Goal: Communication & Community: Ask a question

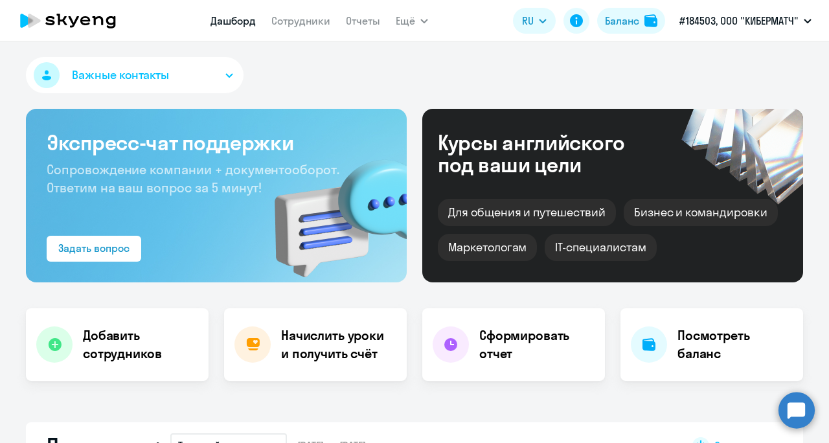
select select "50"
click at [315, 30] on nav "Дашборд Сотрудники Отчеты" at bounding box center [296, 21] width 170 height 26
click at [289, 16] on link "Сотрудники" at bounding box center [300, 20] width 59 height 13
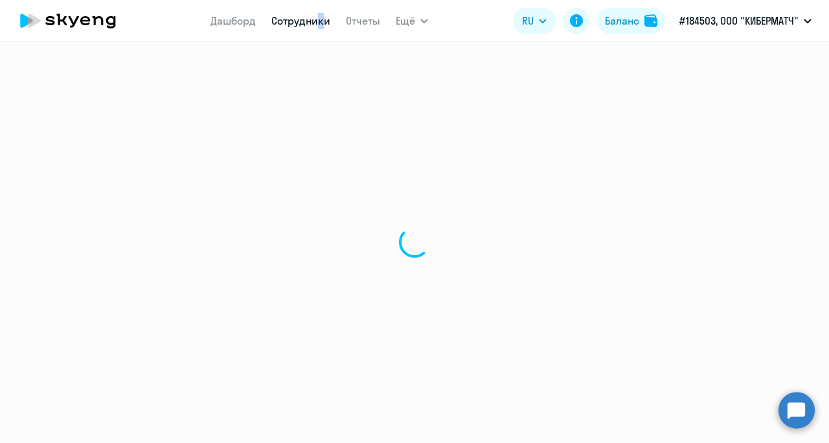
select select "30"
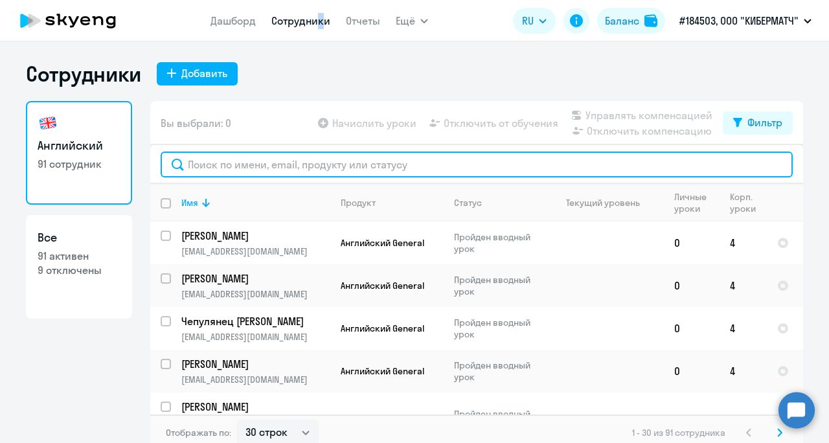
click at [205, 174] on input "text" at bounding box center [477, 165] width 632 height 26
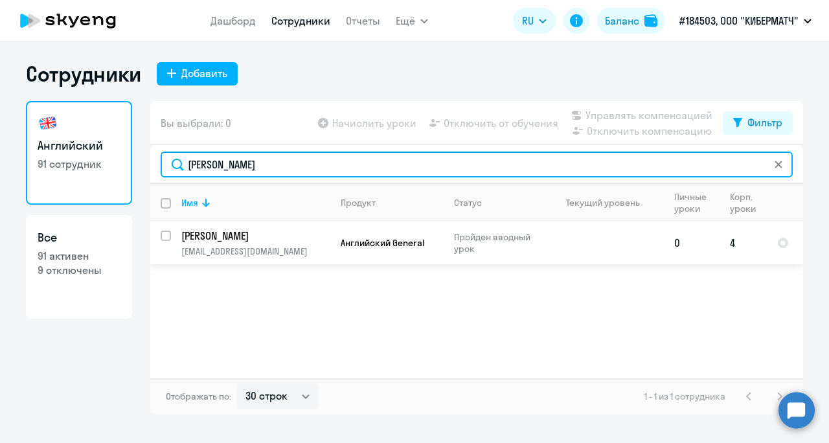
type input "[PERSON_NAME]"
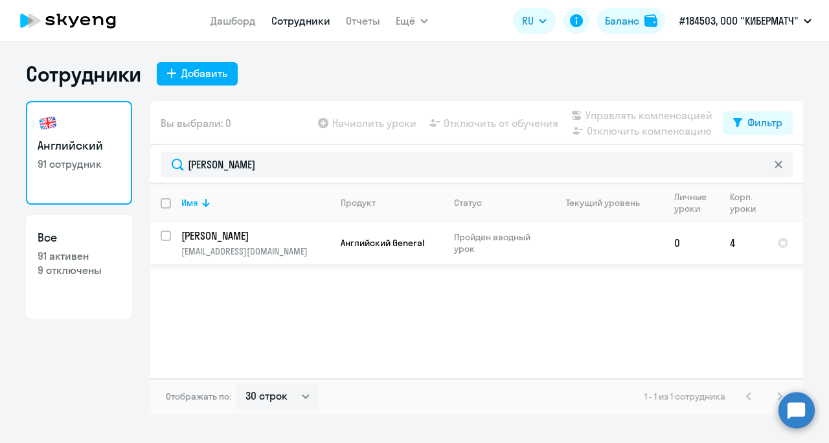
click at [163, 235] on input "select row 42935679" at bounding box center [174, 244] width 26 height 26
checkbox input "true"
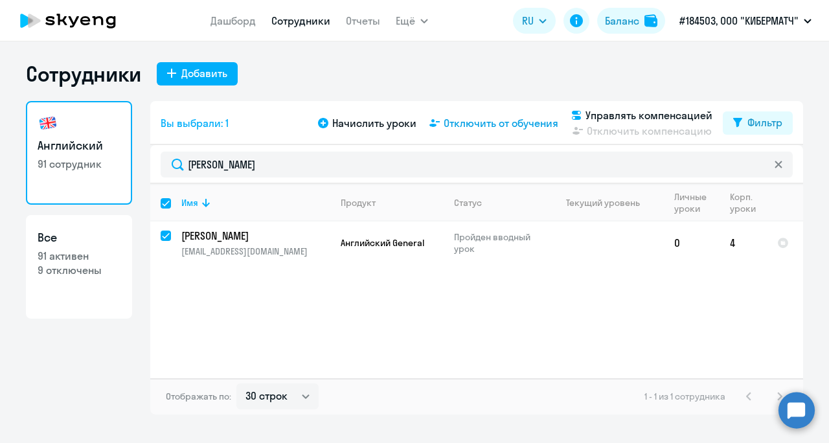
click at [505, 123] on span "Отключить от обучения" at bounding box center [501, 123] width 115 height 16
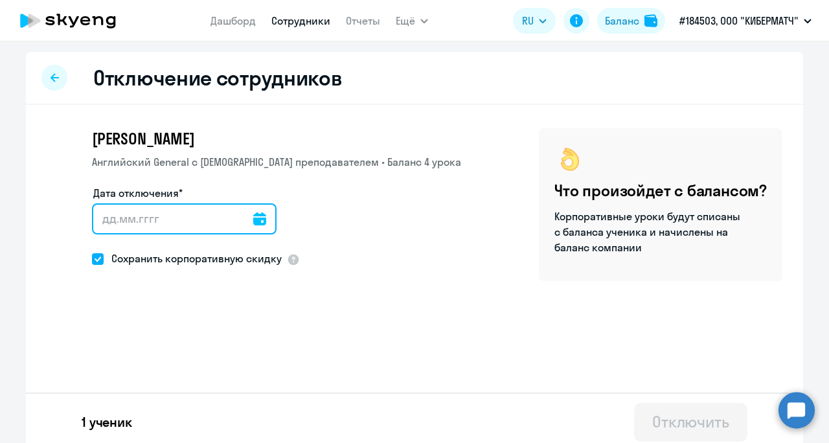
click at [253, 222] on input "Дата отключения*" at bounding box center [184, 218] width 185 height 31
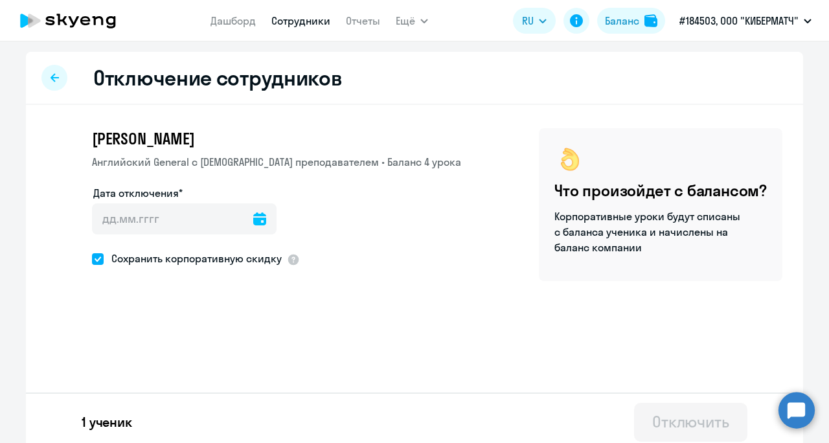
click at [253, 217] on icon at bounding box center [259, 218] width 13 height 13
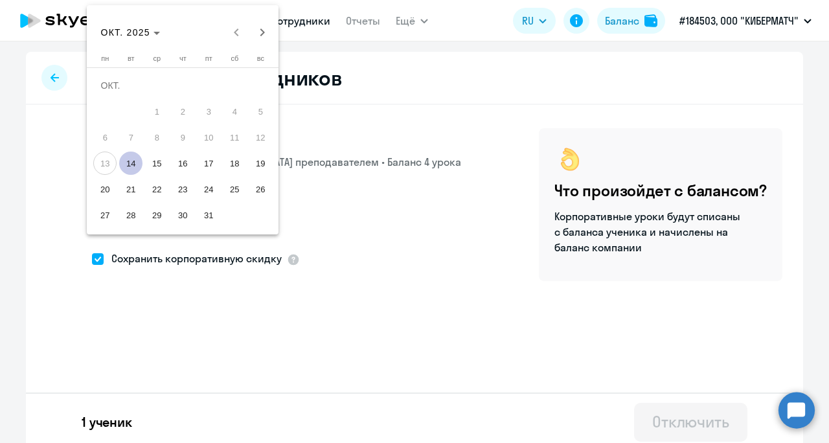
click at [131, 155] on span "14" at bounding box center [130, 163] width 23 height 23
type input "[DATE]"
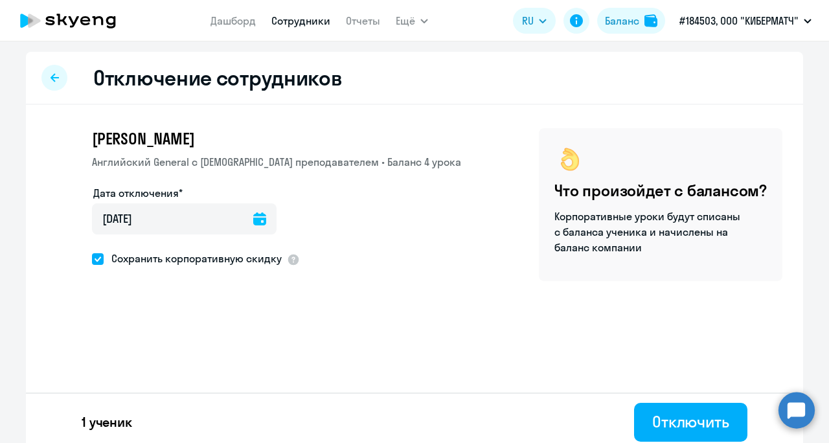
scroll to position [7, 0]
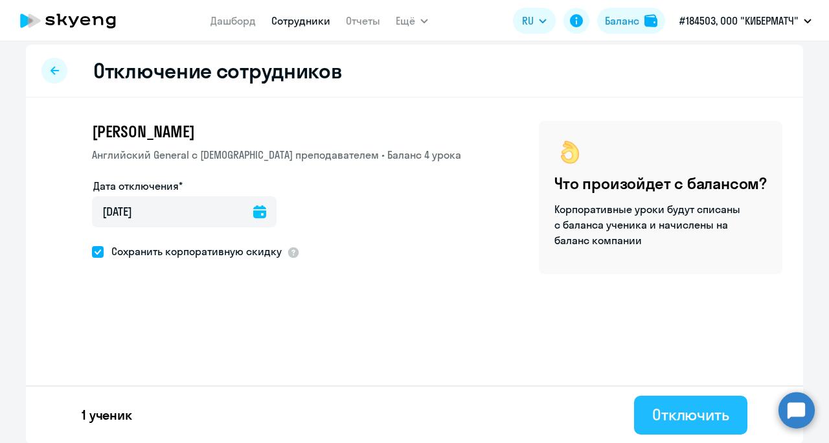
click at [665, 417] on div "Отключить" at bounding box center [690, 414] width 77 height 21
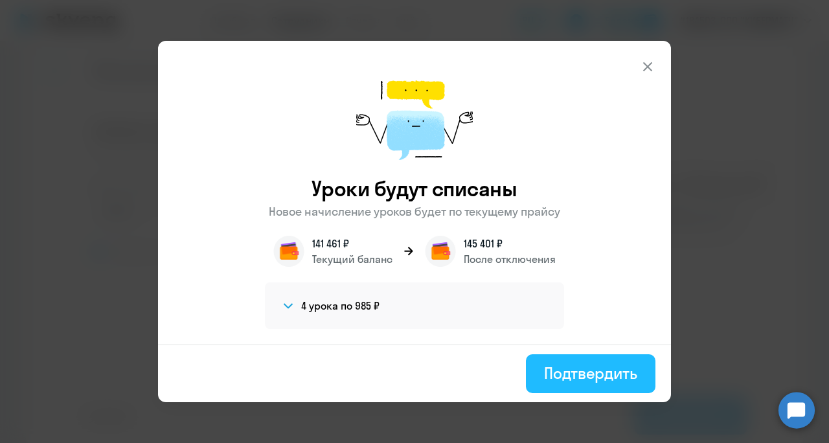
click at [625, 371] on div "Подтвердить" at bounding box center [590, 373] width 93 height 21
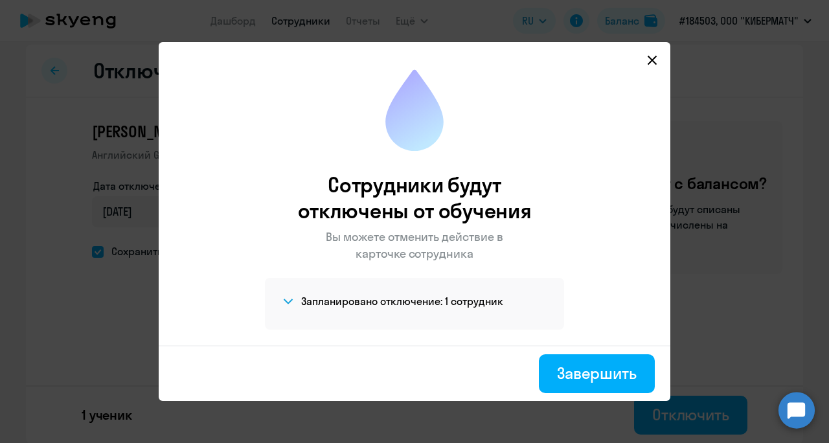
click at [625, 371] on div "Завершить" at bounding box center [597, 373] width 80 height 21
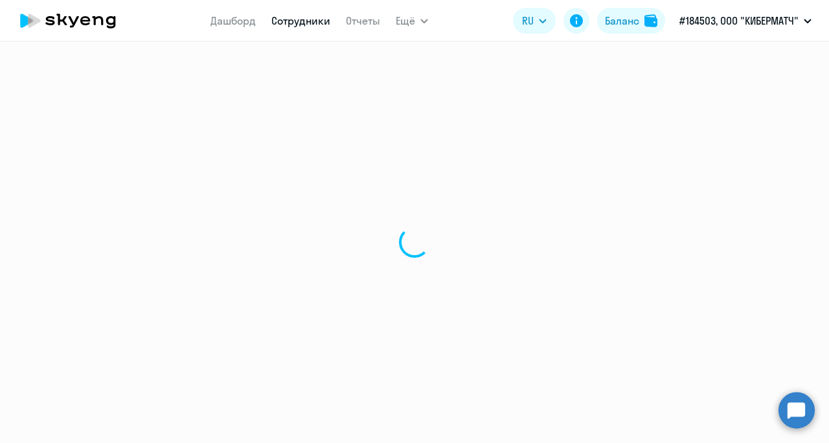
select select "30"
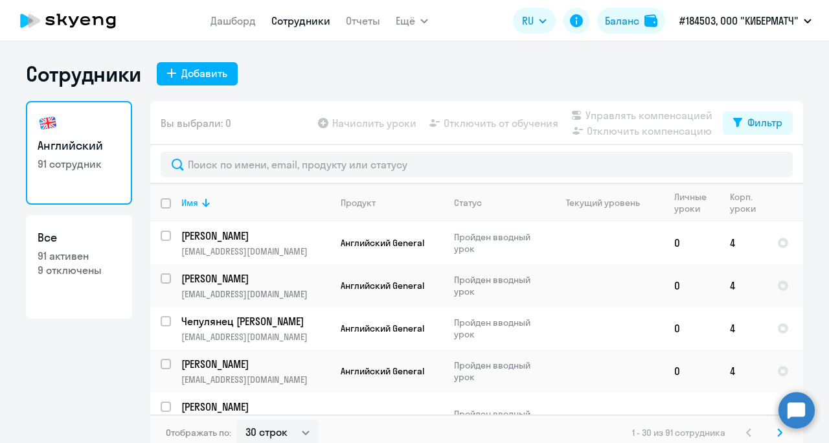
click at [295, 29] on nav "Дашборд Сотрудники Отчеты" at bounding box center [296, 21] width 170 height 26
click at [295, 22] on link "Сотрудники" at bounding box center [300, 20] width 59 height 13
click at [238, 19] on link "Дашборд" at bounding box center [233, 20] width 45 height 13
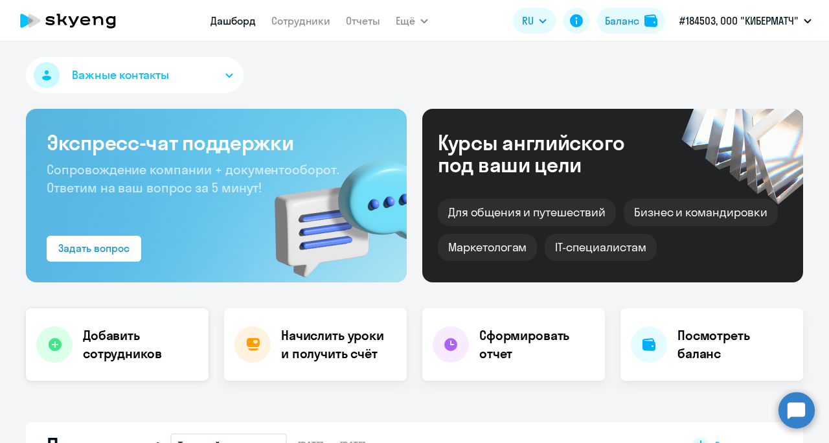
select select "30"
click at [131, 352] on h4 "Добавить сотрудников" at bounding box center [140, 345] width 115 height 36
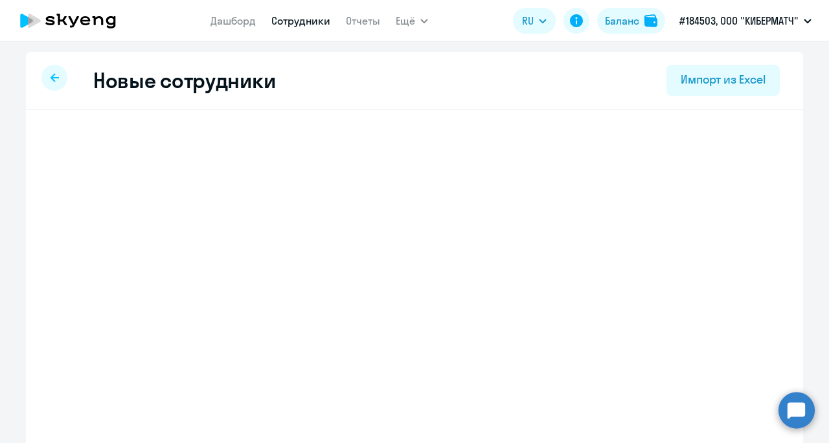
select select "english_adult_not_native_speaker"
select select "3"
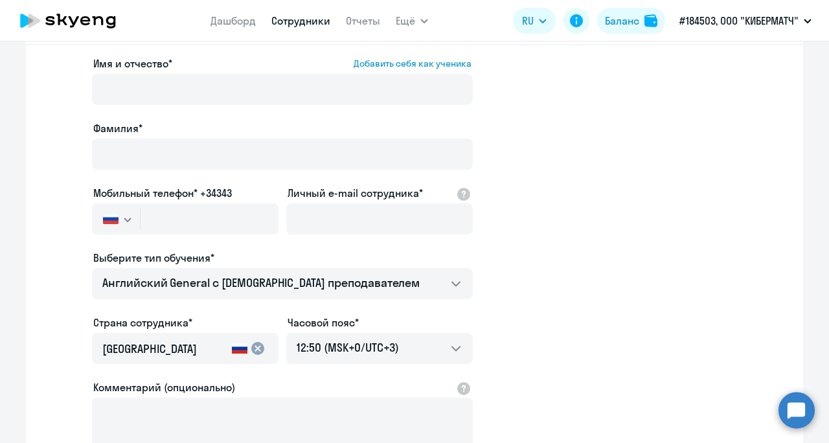
scroll to position [130, 0]
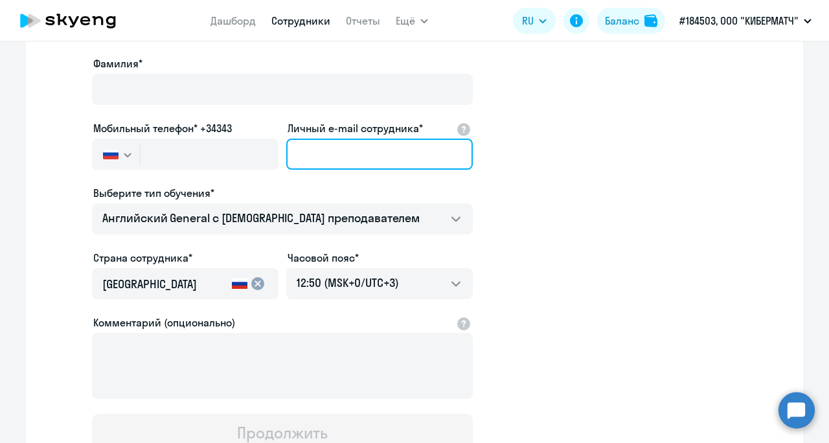
click at [345, 143] on input "Личный e-mail сотрудника*" at bounding box center [379, 154] width 187 height 31
paste input "[EMAIL_ADDRESS][PERSON_NAME][DOMAIN_NAME]"
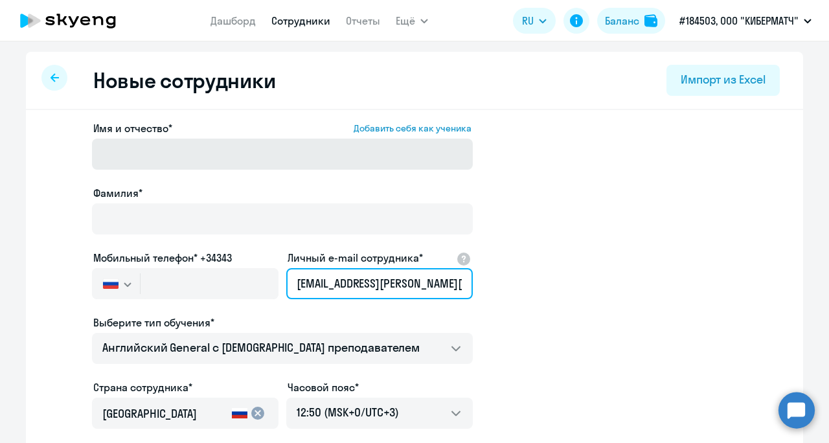
type input "[EMAIL_ADDRESS][PERSON_NAME][DOMAIN_NAME]"
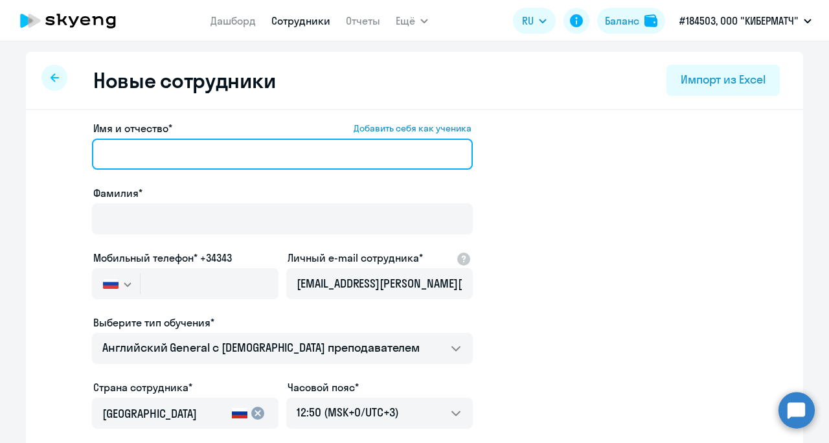
click at [177, 153] on input "Имя и отчество* Добавить себя как ученика" at bounding box center [282, 154] width 381 height 31
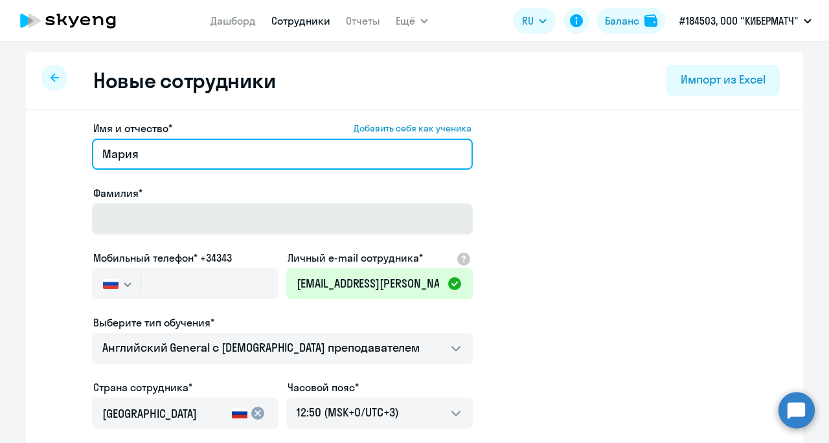
type input "Мария"
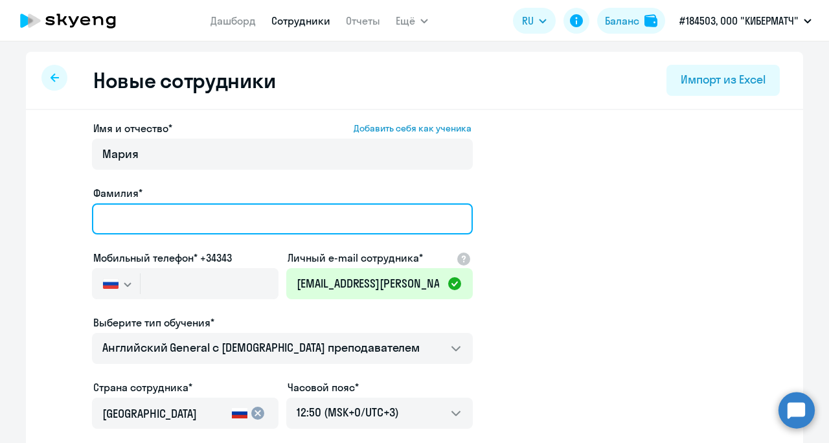
click at [172, 211] on input "Фамилия*" at bounding box center [282, 218] width 381 height 31
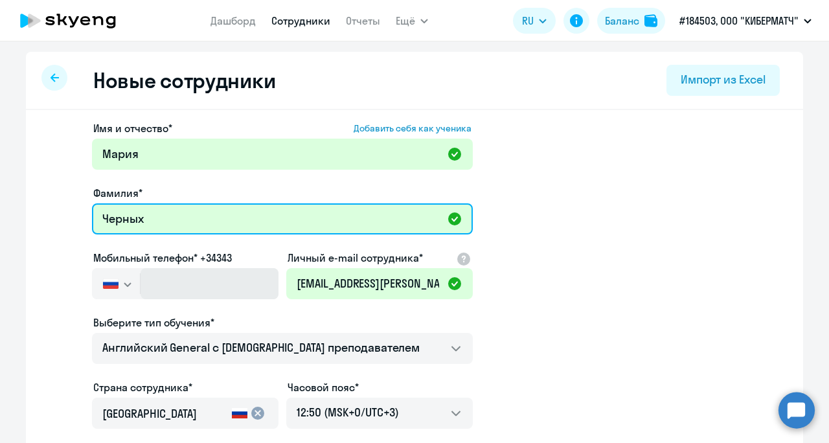
type input "Черных"
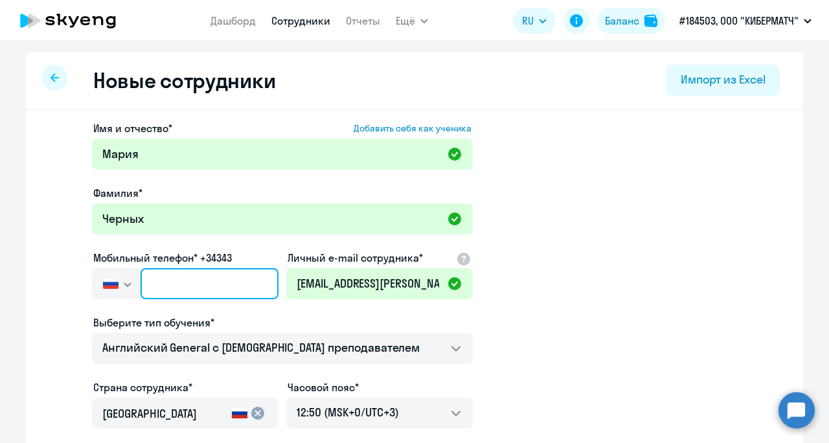
click at [172, 290] on input "text" at bounding box center [210, 283] width 138 height 31
paste input "[PHONE_NUMBER]"
type input "[PHONE_NUMBER]"
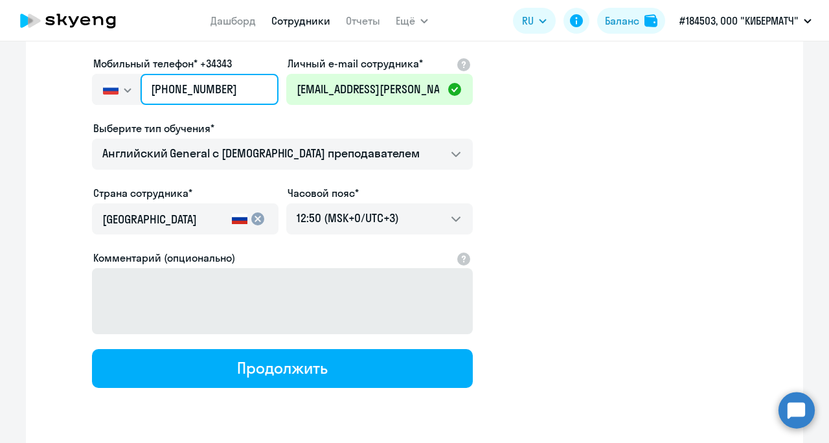
scroll to position [130, 0]
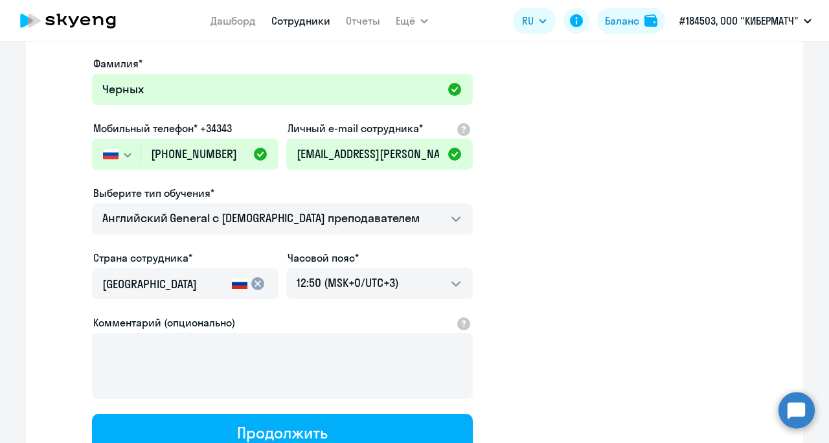
click at [256, 280] on mat-icon "cancel" at bounding box center [258, 284] width 16 height 16
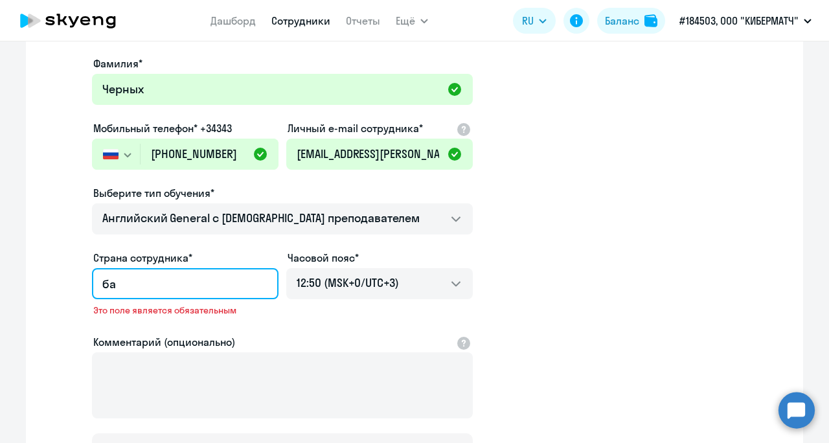
type input "б"
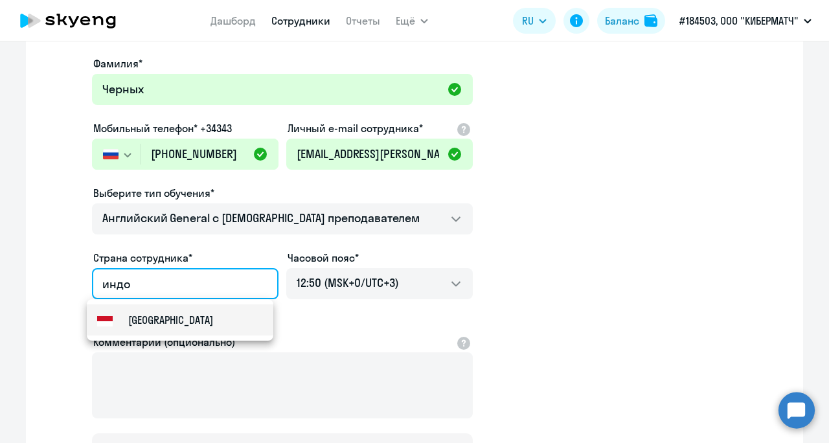
click at [247, 314] on mat-option "[GEOGRAPHIC_DATA]" at bounding box center [180, 319] width 187 height 31
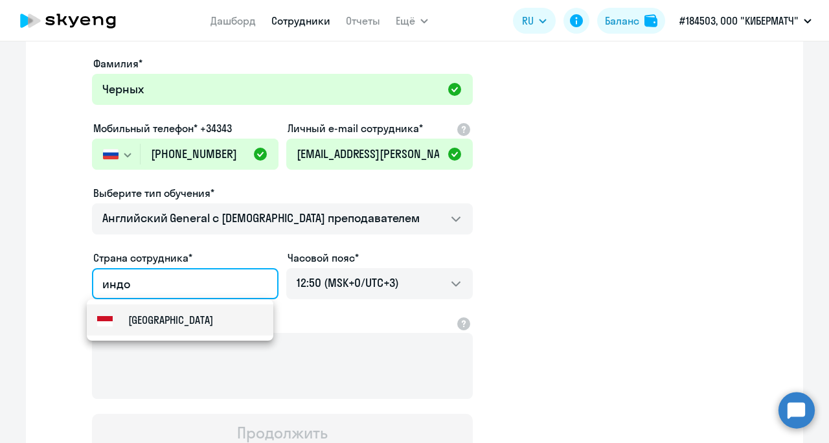
type input "[GEOGRAPHIC_DATA]"
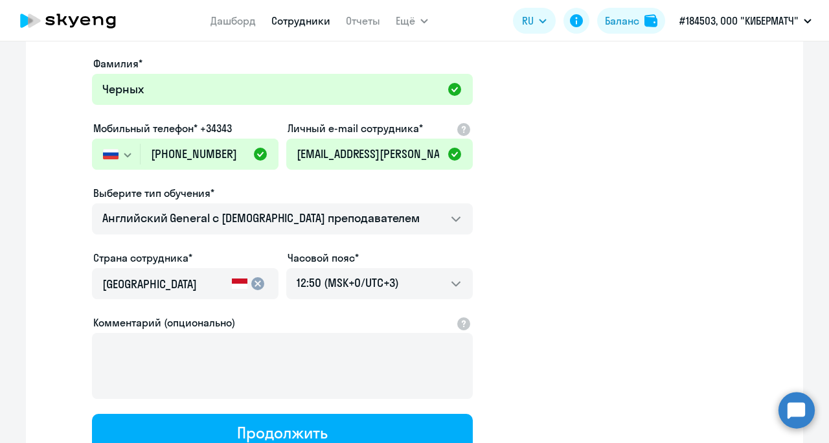
click at [253, 289] on mat-icon "cancel" at bounding box center [258, 284] width 16 height 16
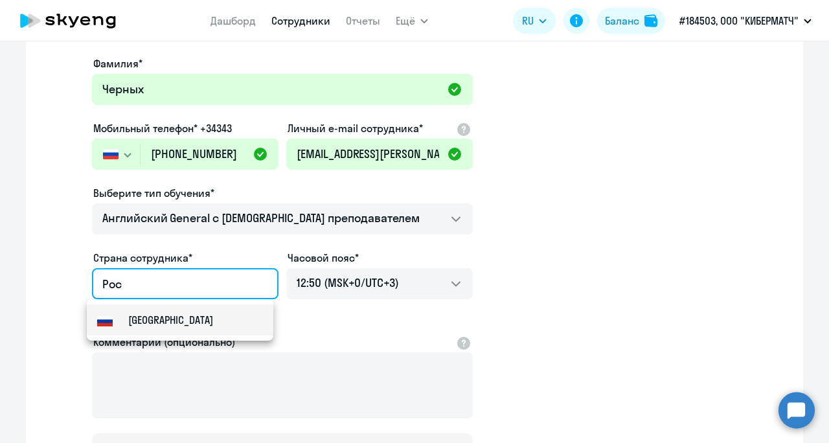
click at [233, 327] on mat-option "[GEOGRAPHIC_DATA]" at bounding box center [180, 319] width 187 height 31
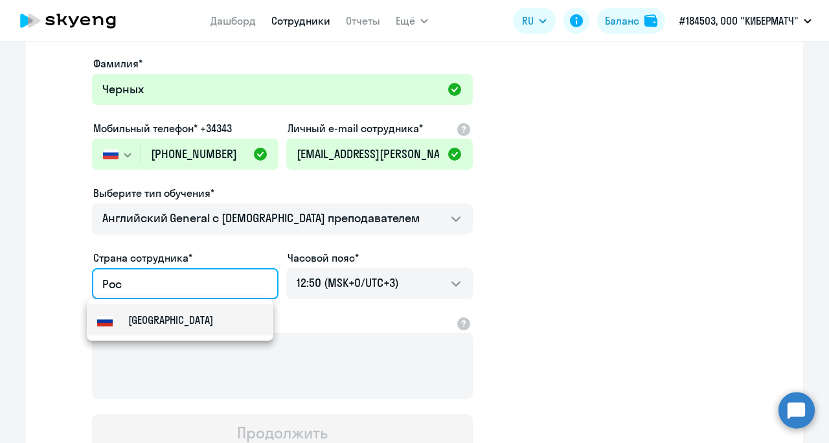
type input "[GEOGRAPHIC_DATA]"
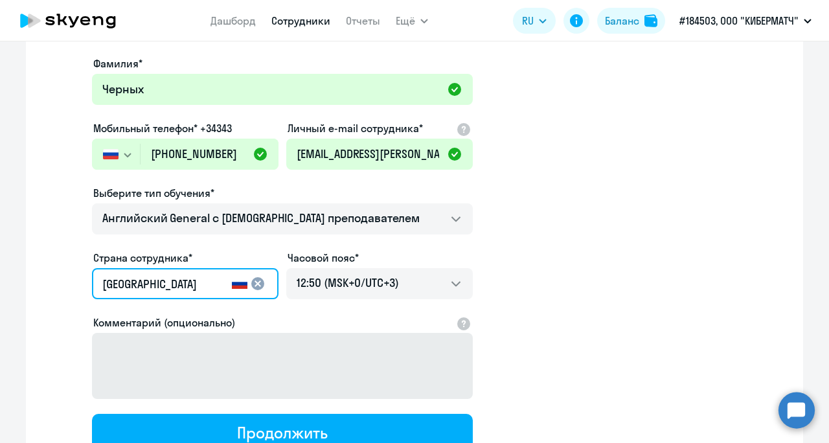
scroll to position [194, 0]
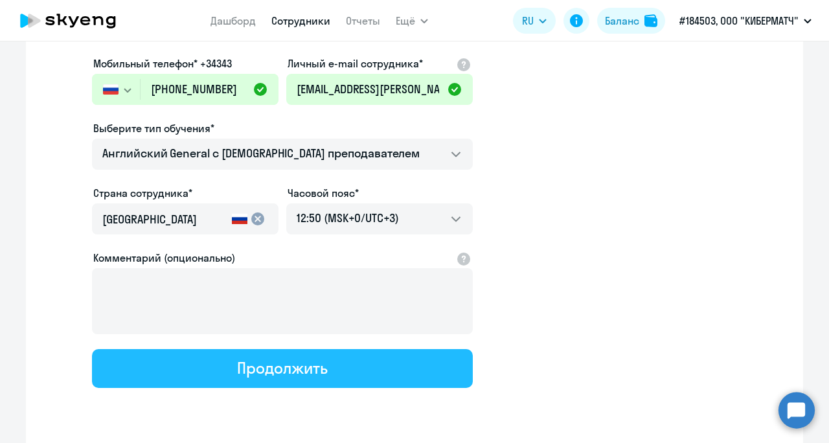
click at [293, 373] on div "Продолжить" at bounding box center [282, 368] width 90 height 21
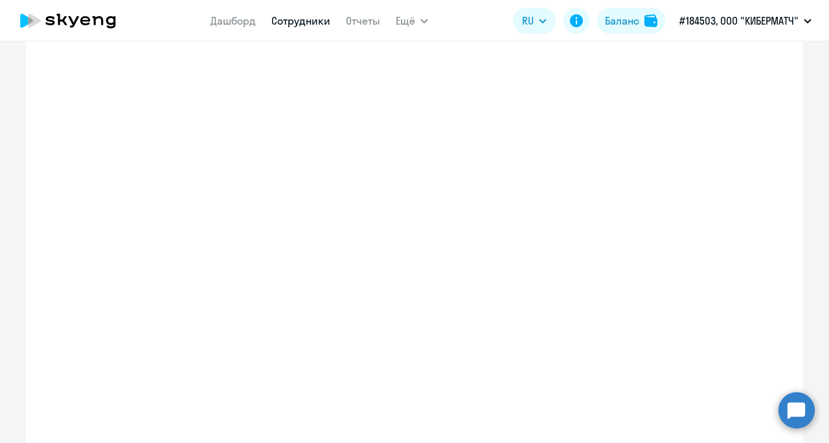
select select "english_adult_not_native_speaker"
select select "3"
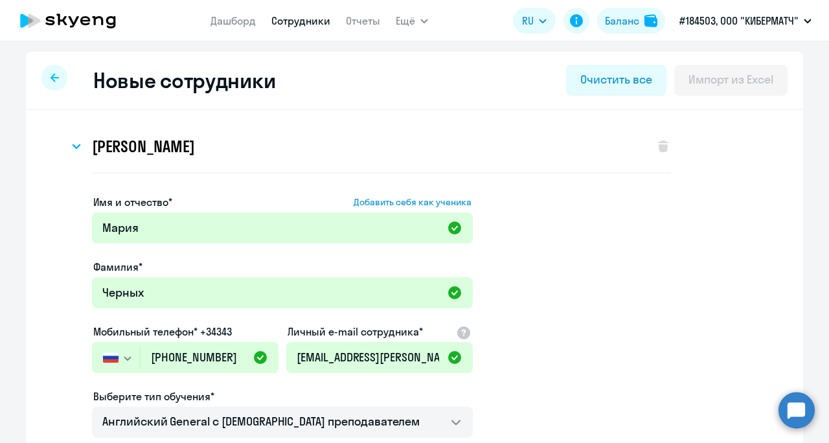
scroll to position [0, 0]
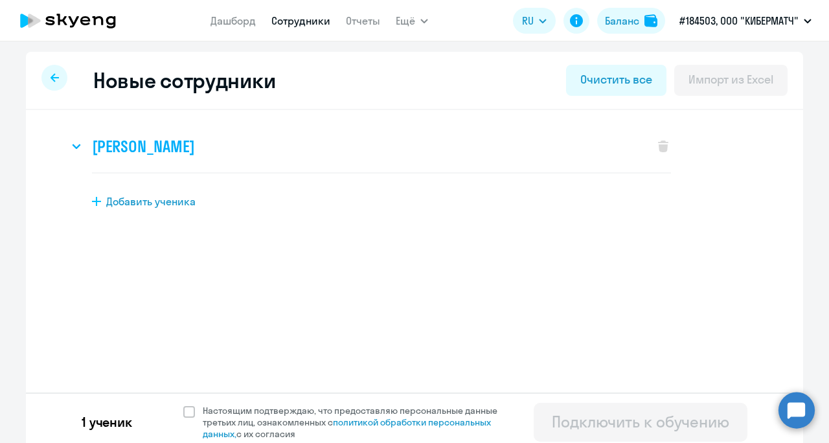
click at [80, 134] on div "[PERSON_NAME]" at bounding box center [355, 146] width 573 height 52
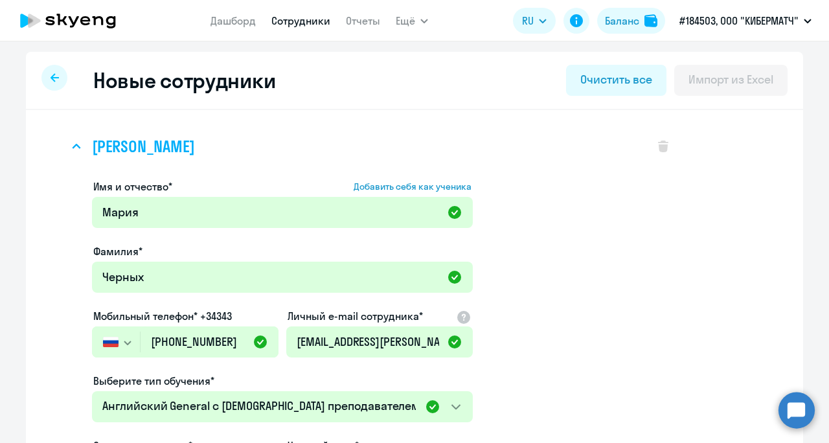
click at [101, 145] on h3 "[PERSON_NAME]" at bounding box center [143, 146] width 102 height 21
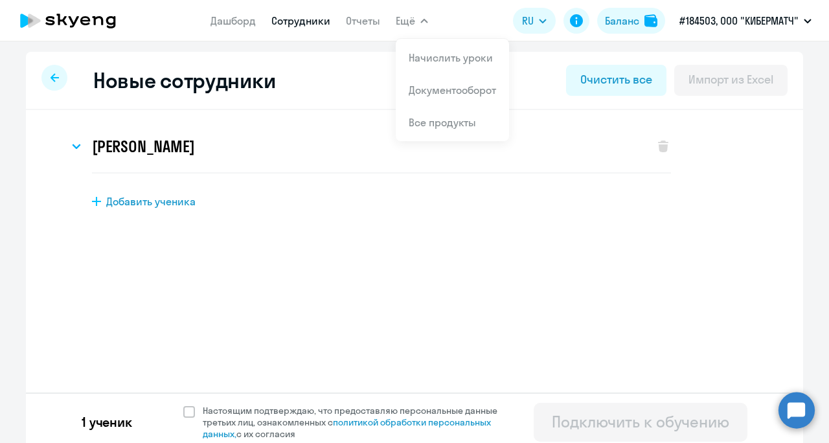
click at [319, 12] on nav "Дашборд Сотрудники Отчеты" at bounding box center [296, 21] width 170 height 26
click at [316, 23] on link "Сотрудники" at bounding box center [300, 20] width 59 height 13
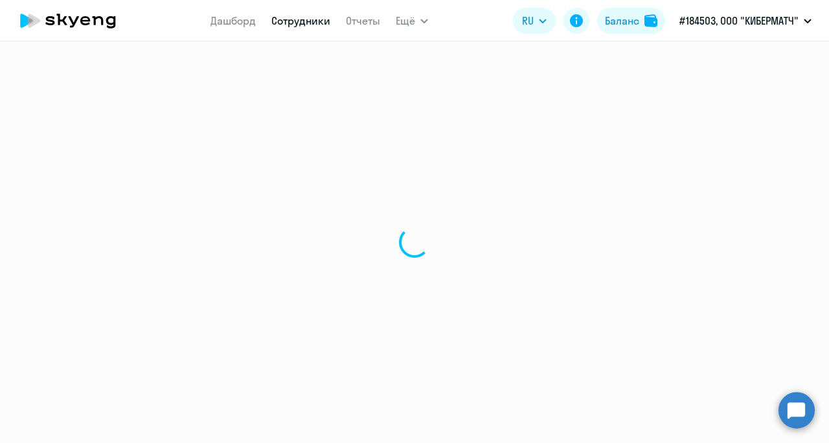
select select "30"
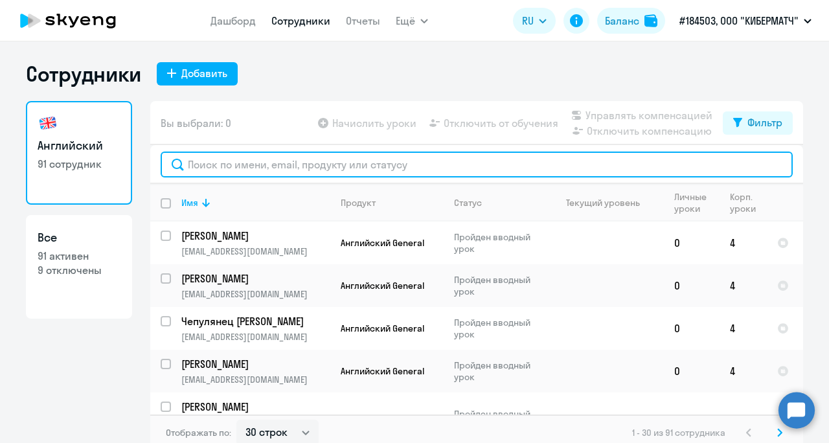
click at [277, 168] on input "text" at bounding box center [477, 165] width 632 height 26
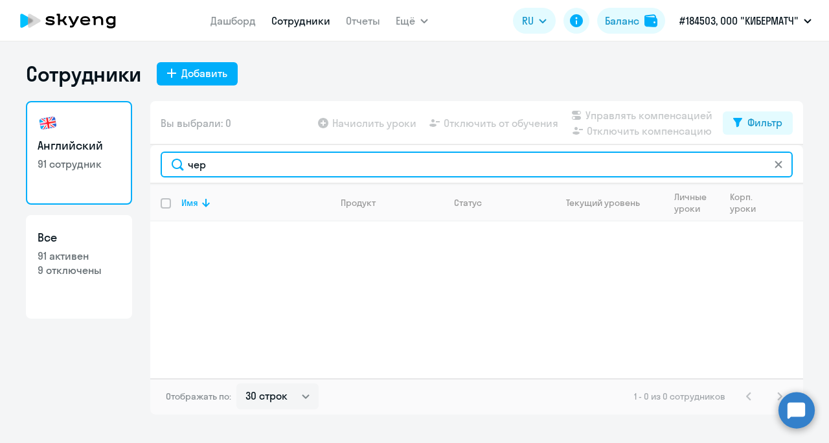
type input "чер"
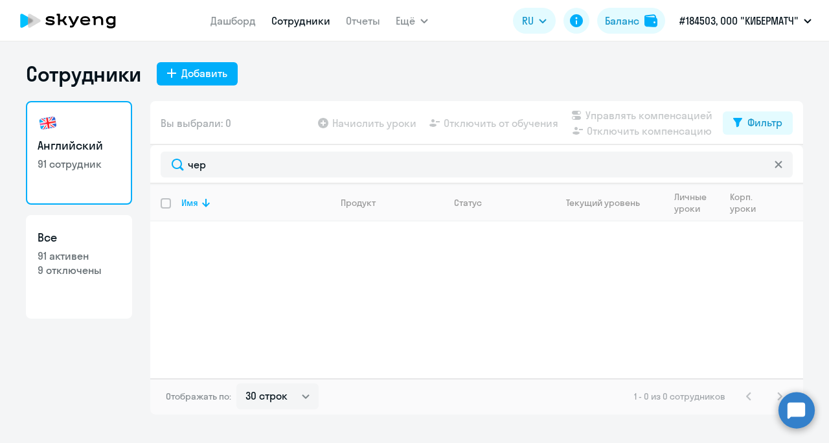
click at [269, 259] on div "Имя Продукт Статус Текущий уровень Личные уроки Корп. уроки" at bounding box center [476, 281] width 653 height 194
click at [234, 13] on app-menu-item-link "Дашборд" at bounding box center [233, 21] width 45 height 16
click at [222, 21] on link "Дашборд" at bounding box center [233, 20] width 45 height 13
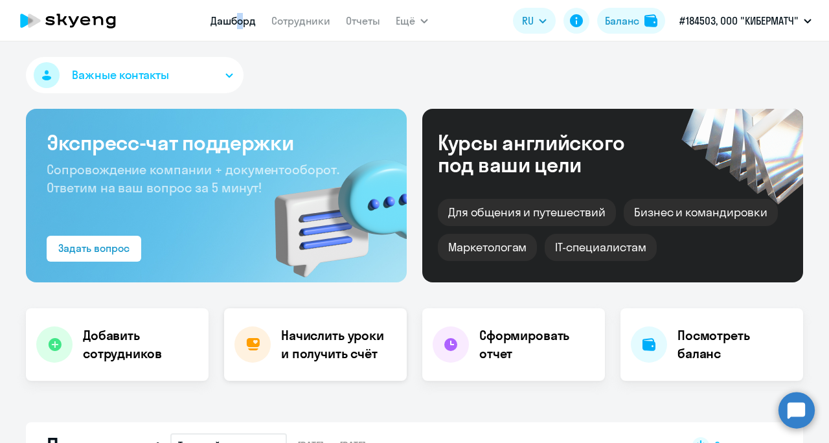
click at [354, 355] on h4 "Начислить уроки и получить счёт" at bounding box center [337, 345] width 113 height 36
select select "30"
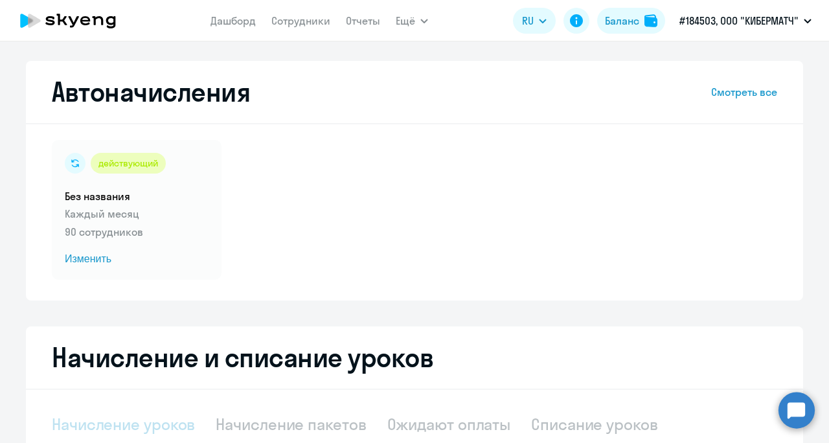
select select "10"
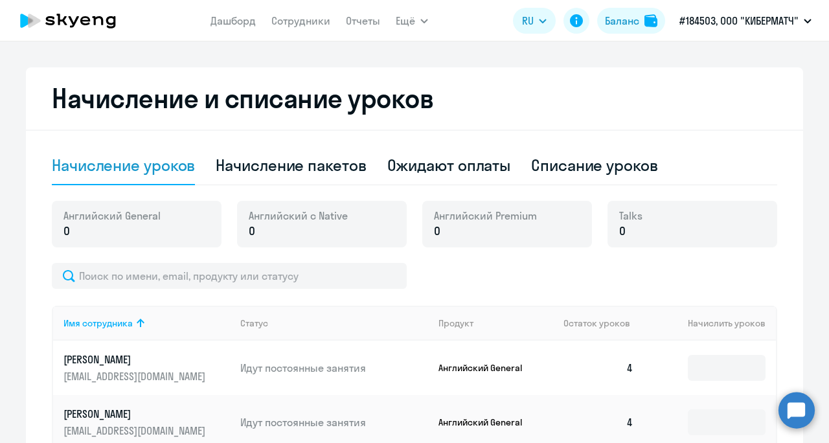
scroll to position [324, 0]
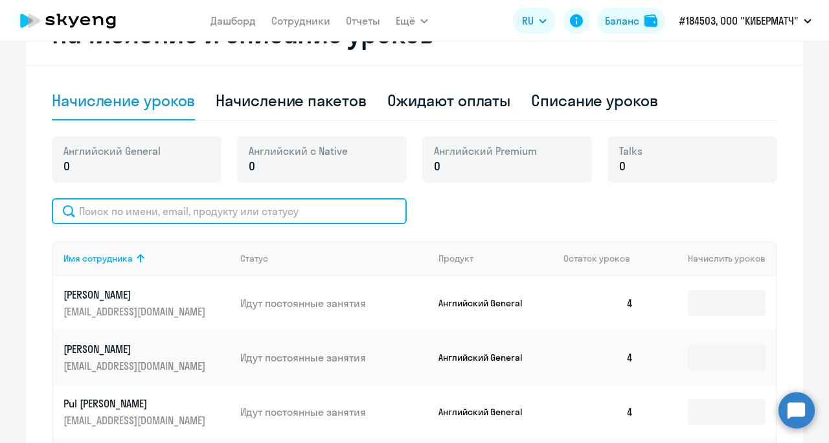
click at [145, 202] on input "text" at bounding box center [229, 211] width 355 height 26
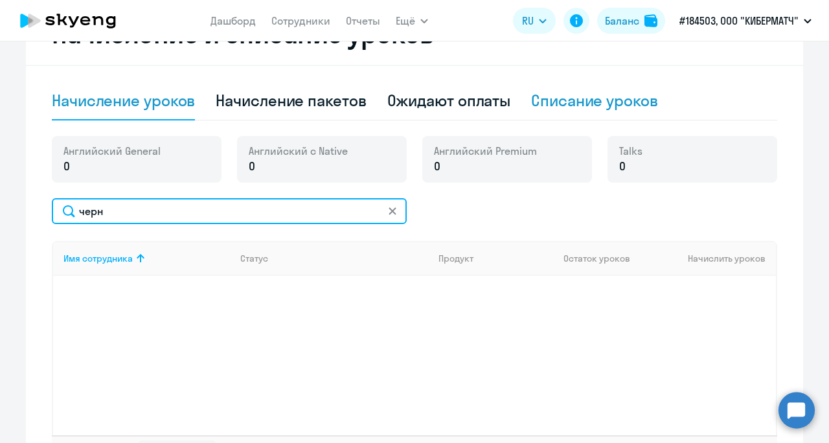
type input "черн"
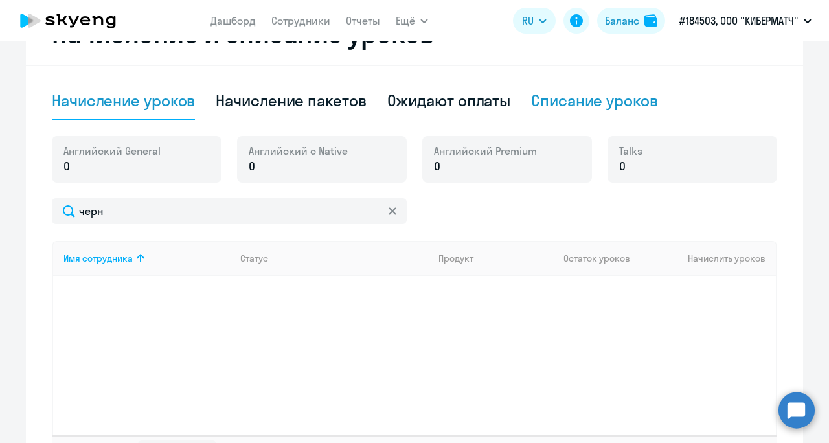
click at [585, 100] on div "Списание уроков" at bounding box center [594, 100] width 127 height 21
select select "10"
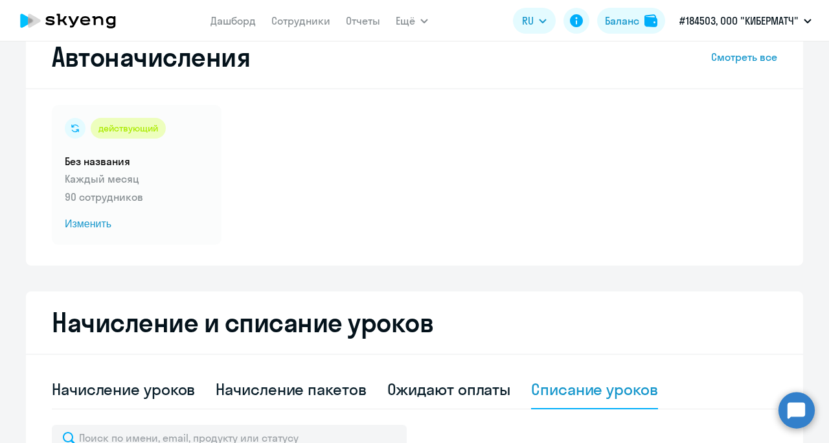
scroll to position [100, 0]
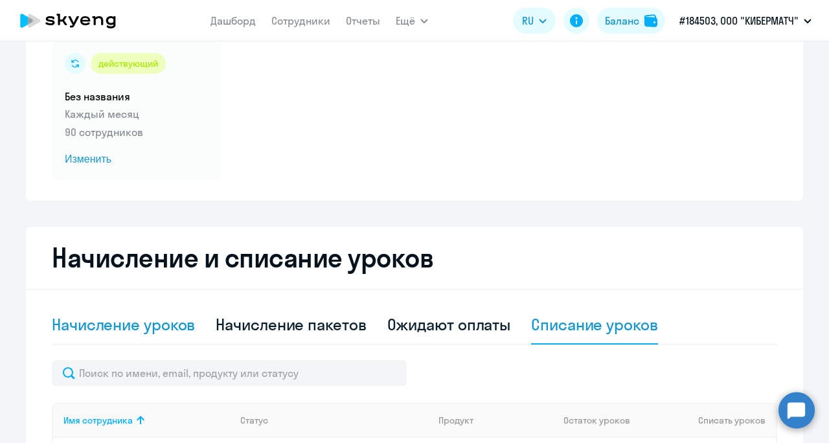
click at [140, 323] on div "Начисление уроков" at bounding box center [123, 324] width 143 height 21
select select "10"
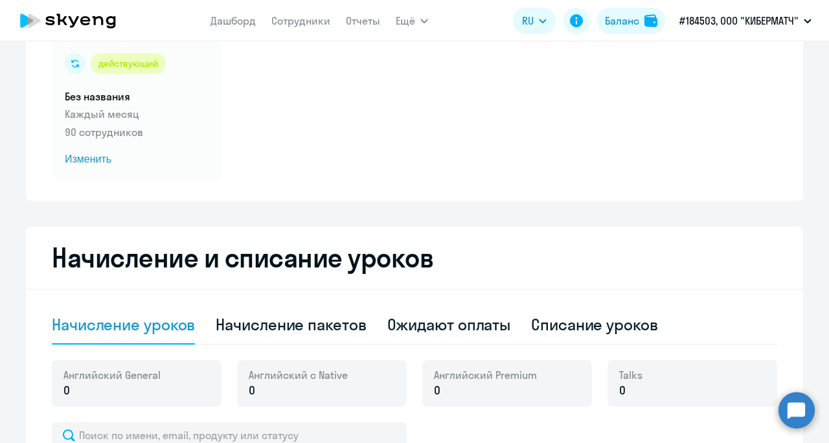
scroll to position [294, 0]
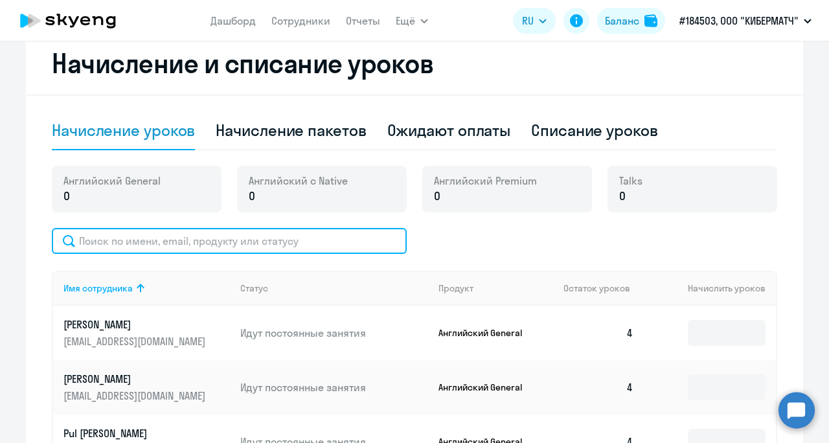
click at [148, 238] on input "text" at bounding box center [229, 241] width 355 height 26
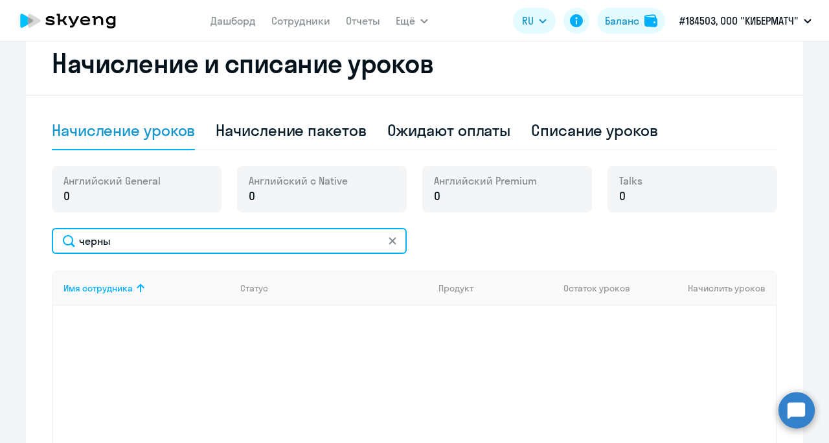
scroll to position [229, 0]
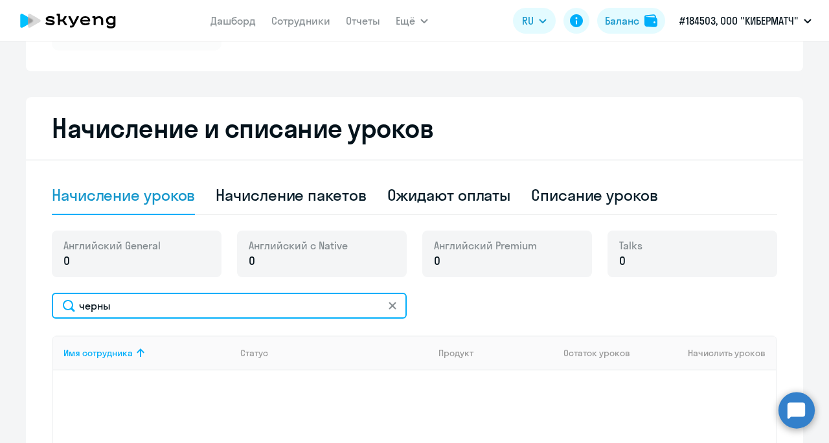
type input "черны"
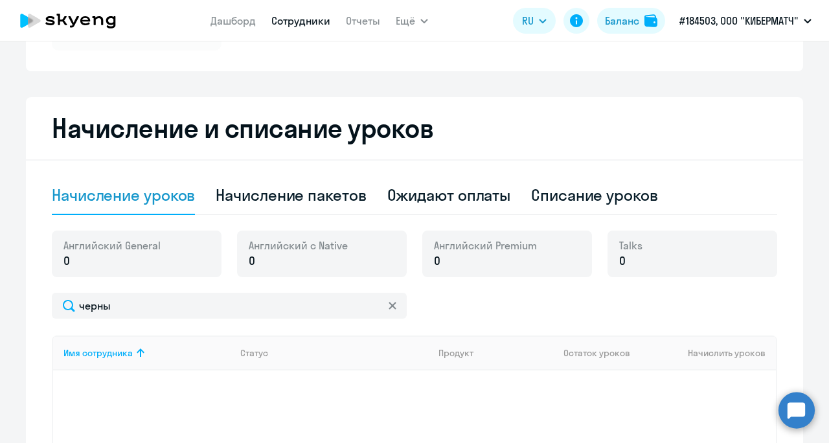
click at [290, 16] on link "Сотрудники" at bounding box center [300, 20] width 59 height 13
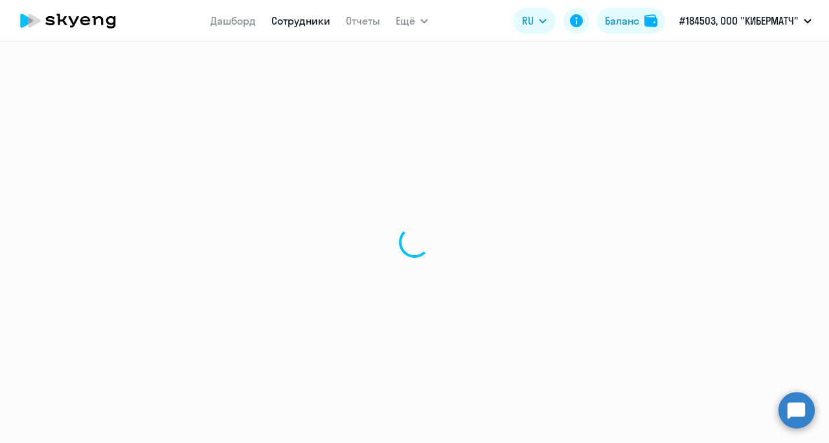
select select "30"
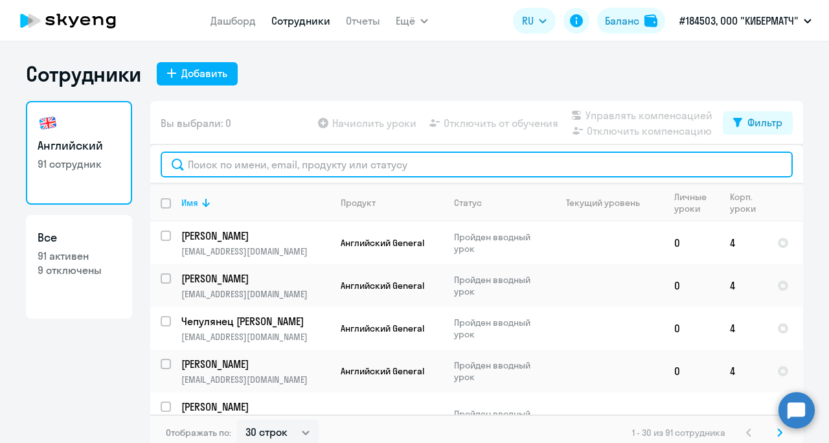
click at [280, 165] on input "text" at bounding box center [477, 165] width 632 height 26
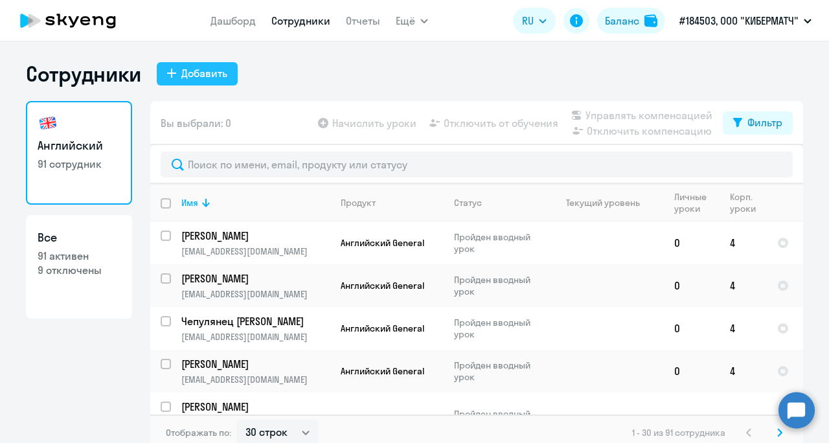
click at [157, 70] on button "Добавить" at bounding box center [197, 73] width 81 height 23
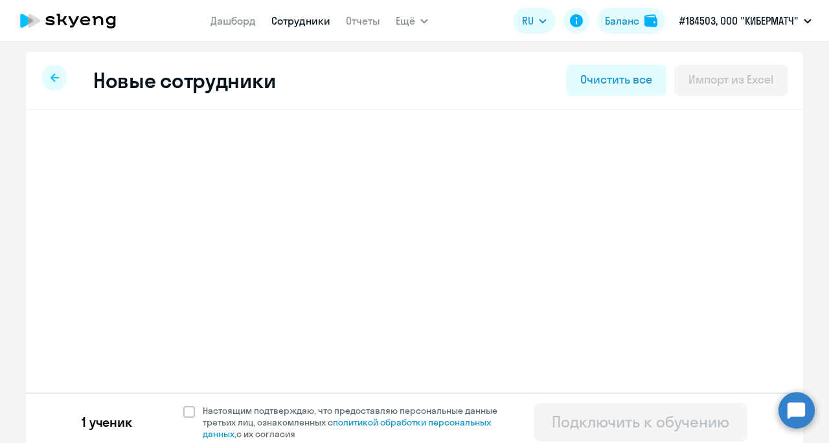
select select "english_adult_not_native_speaker"
select select "3"
click at [187, 150] on h3 "[PERSON_NAME]" at bounding box center [143, 146] width 102 height 21
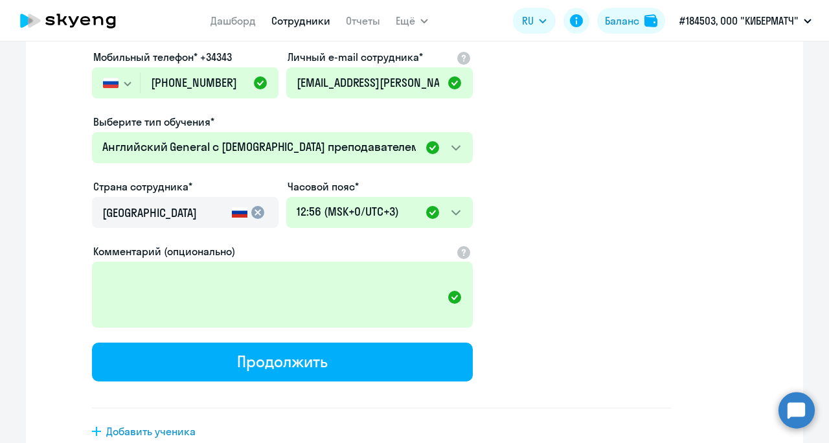
scroll to position [335, 0]
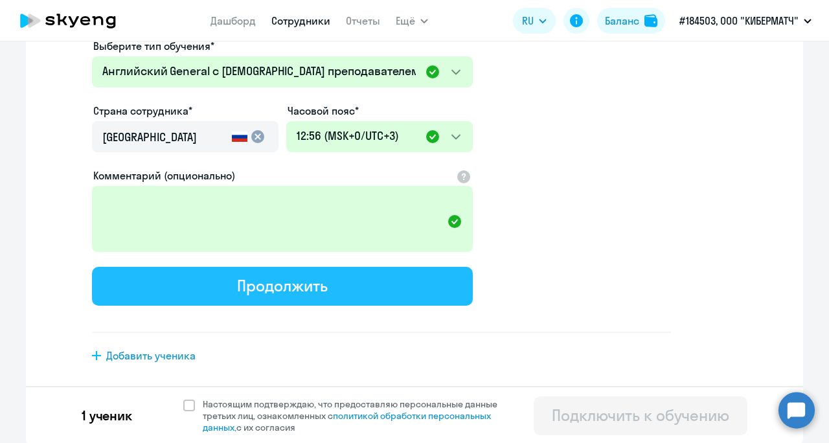
click at [271, 282] on div "Продолжить" at bounding box center [282, 285] width 90 height 21
select select "english_adult_not_native_speaker"
select select "3"
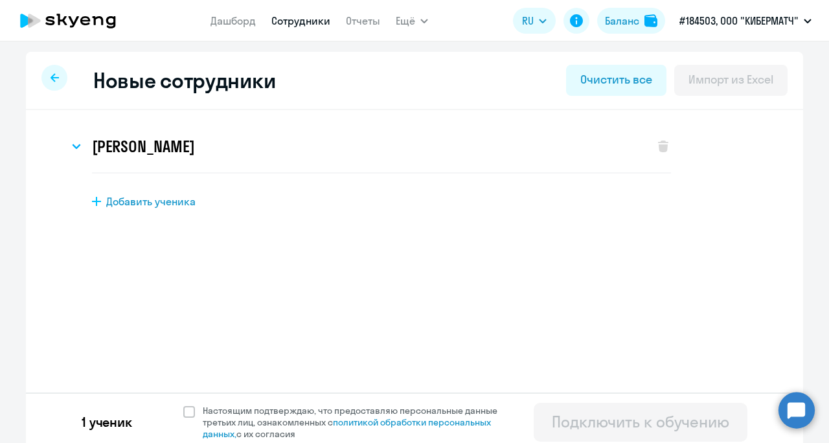
scroll to position [7, 0]
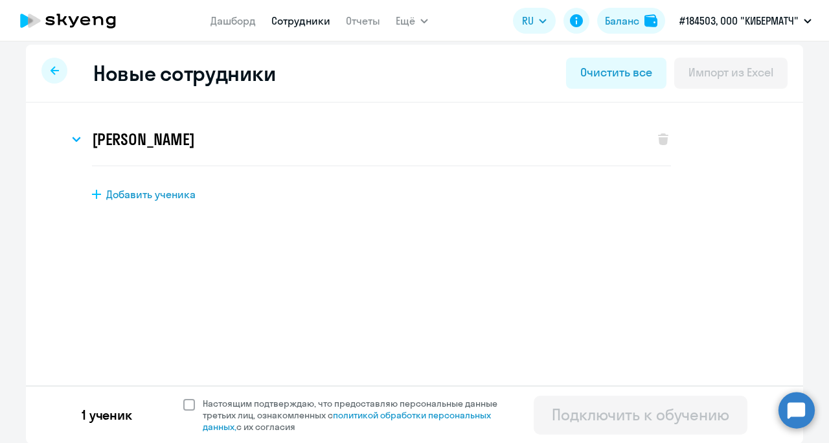
click at [187, 406] on span at bounding box center [189, 405] width 12 height 12
click at [183, 398] on input "Настоящим подтверждаю, что предоставляю персональные данные третьих лиц, ознако…" at bounding box center [183, 397] width 1 height 1
checkbox input "true"
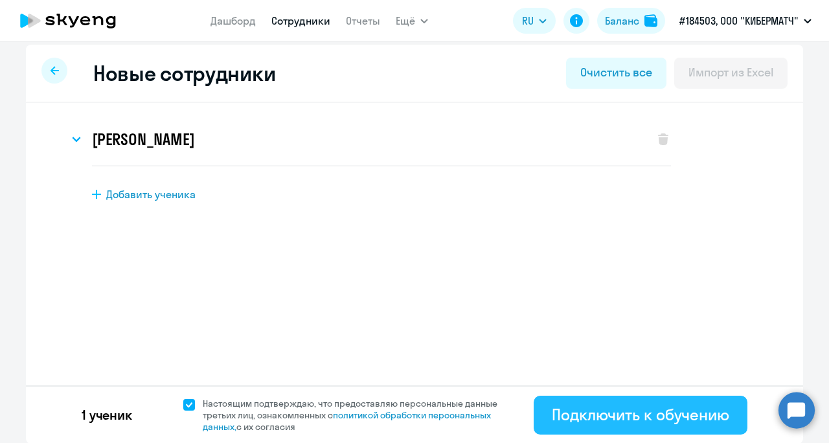
click at [658, 413] on div "Подключить к обучению" at bounding box center [641, 414] width 178 height 21
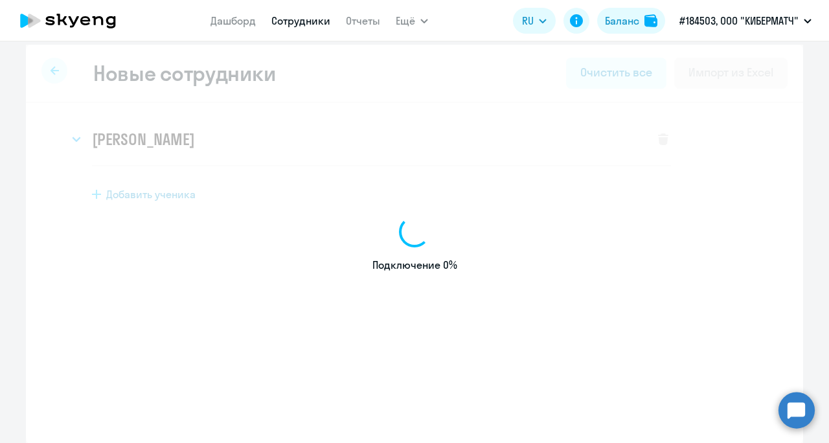
select select "english_adult_not_native_speaker"
select select "3"
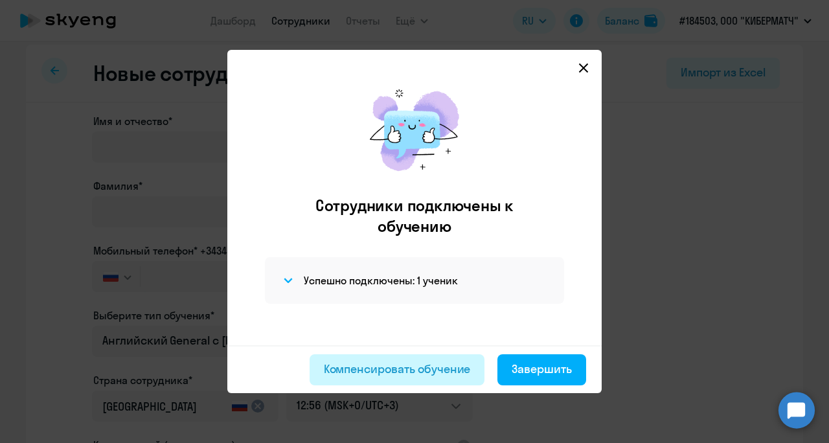
click at [456, 373] on div "Компенсировать обучение" at bounding box center [397, 369] width 147 height 17
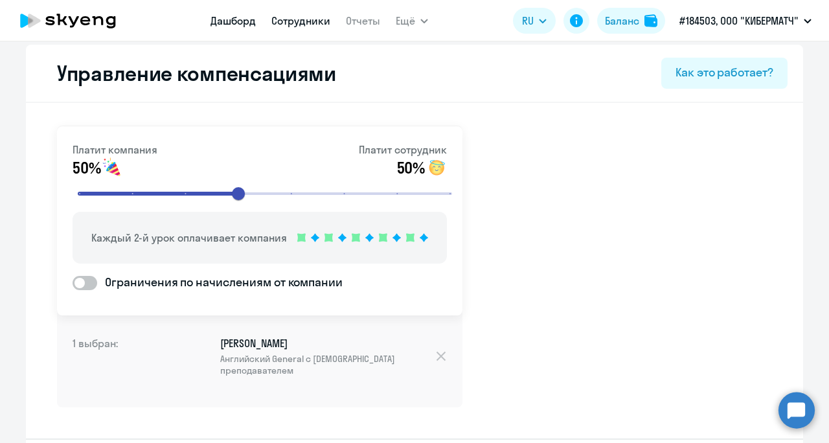
click at [214, 25] on link "Дашборд" at bounding box center [233, 20] width 45 height 13
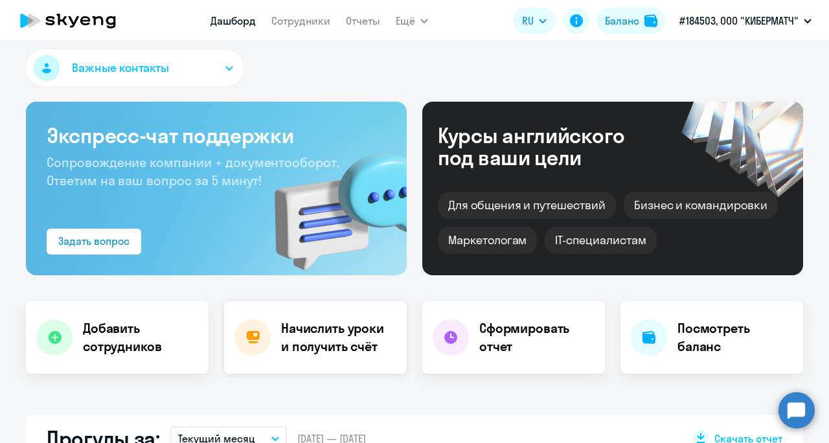
select select "30"
click at [376, 325] on h4 "Начислить уроки и получить счёт" at bounding box center [337, 337] width 113 height 36
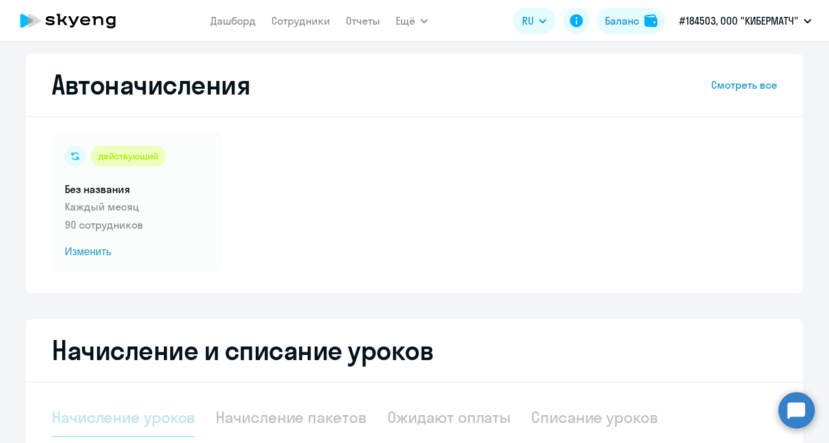
select select "10"
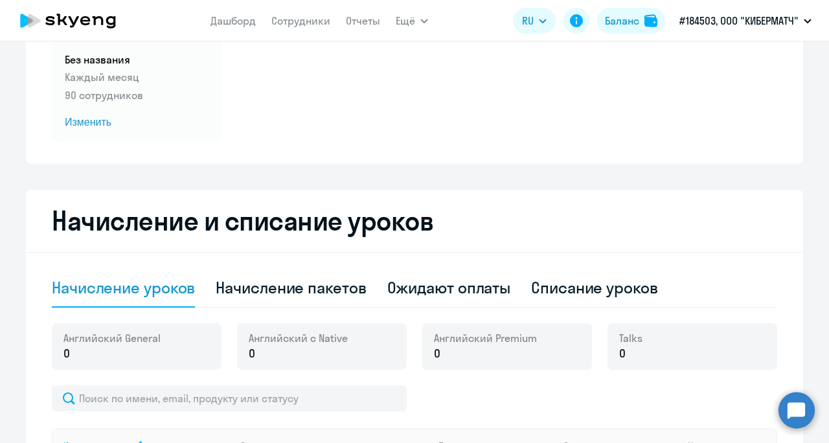
scroll to position [201, 0]
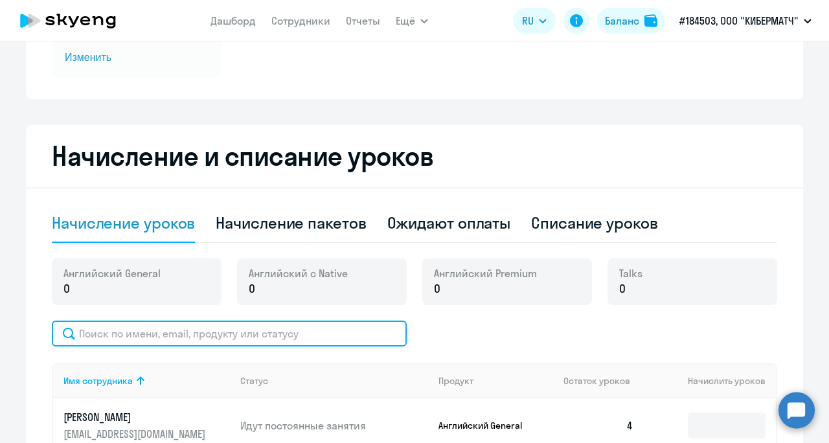
click at [181, 332] on input "text" at bounding box center [229, 334] width 355 height 26
type input "черны"
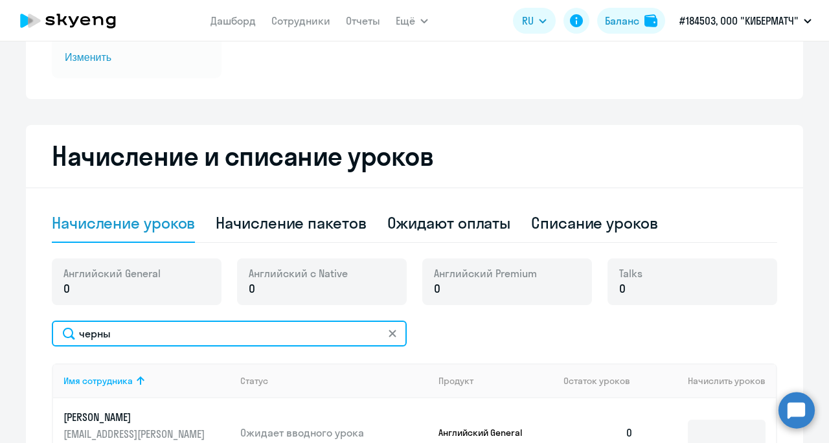
scroll to position [331, 0]
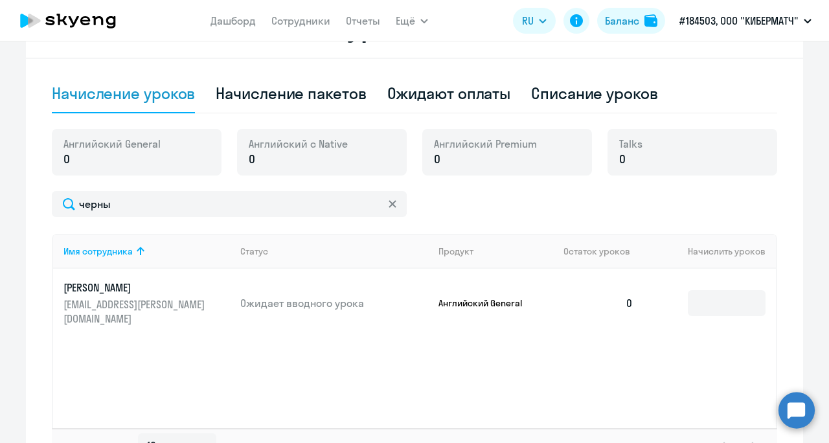
click at [139, 289] on p "[PERSON_NAME]" at bounding box center [135, 288] width 145 height 14
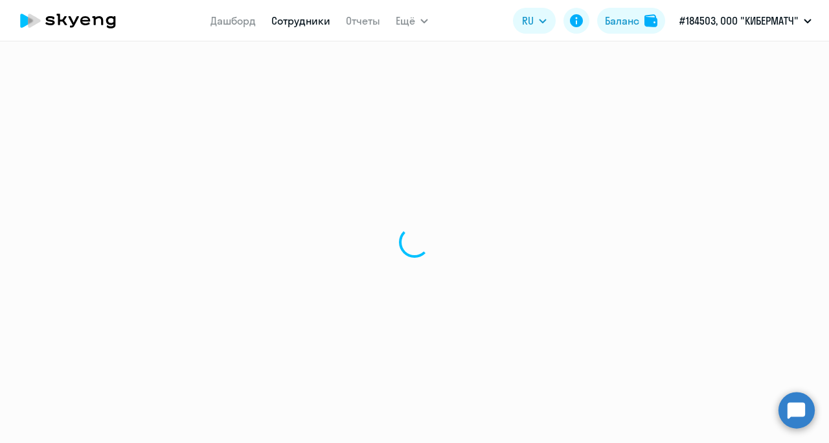
select select "english"
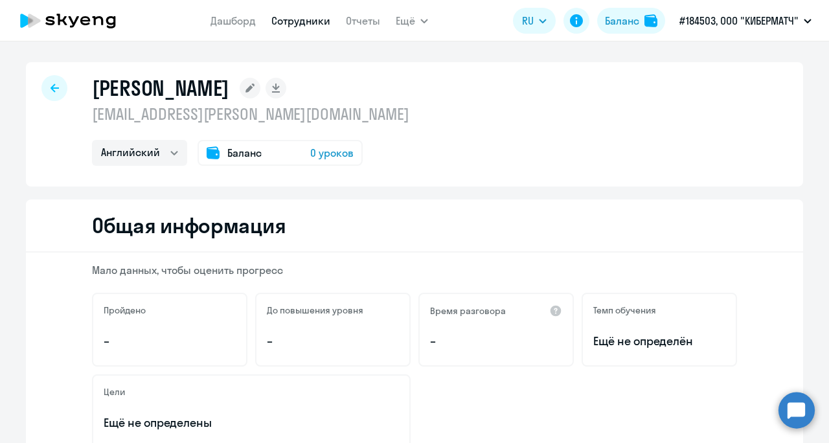
click at [314, 155] on span "0 уроков" at bounding box center [331, 153] width 43 height 16
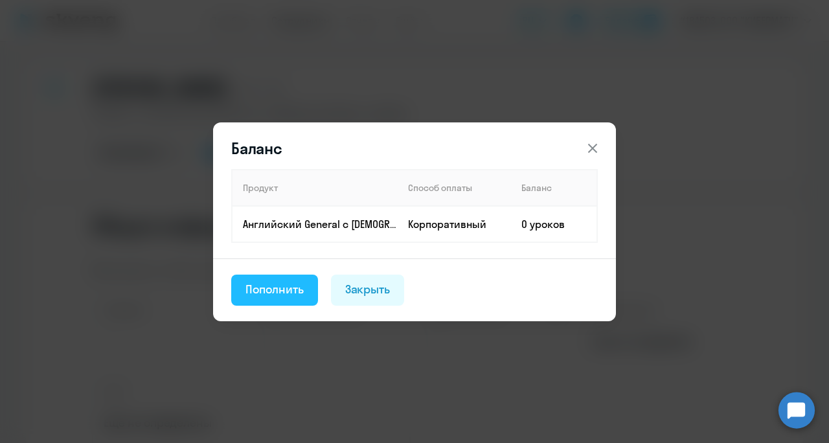
click at [255, 290] on div "Пополнить" at bounding box center [275, 289] width 58 height 17
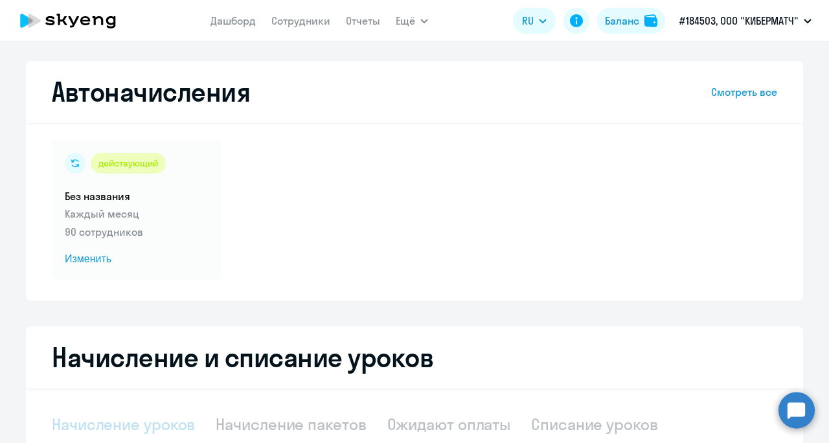
select select "10"
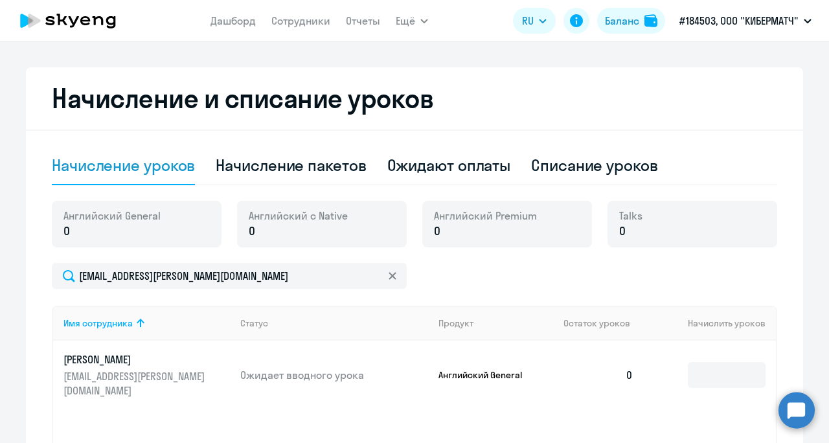
scroll to position [324, 0]
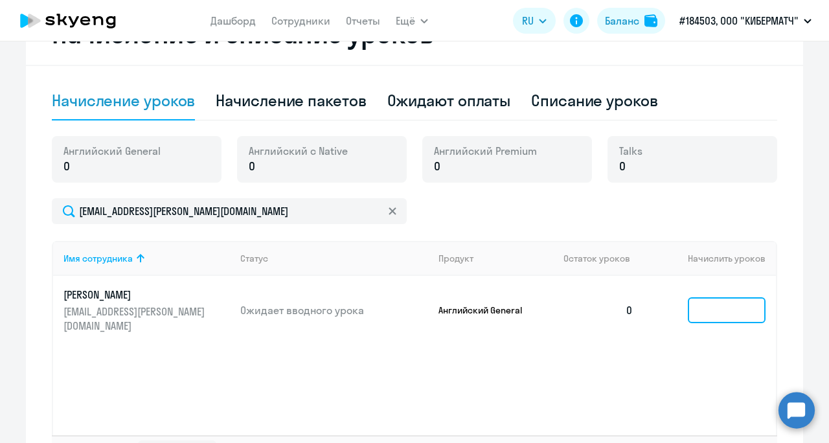
click at [703, 303] on input at bounding box center [727, 310] width 78 height 26
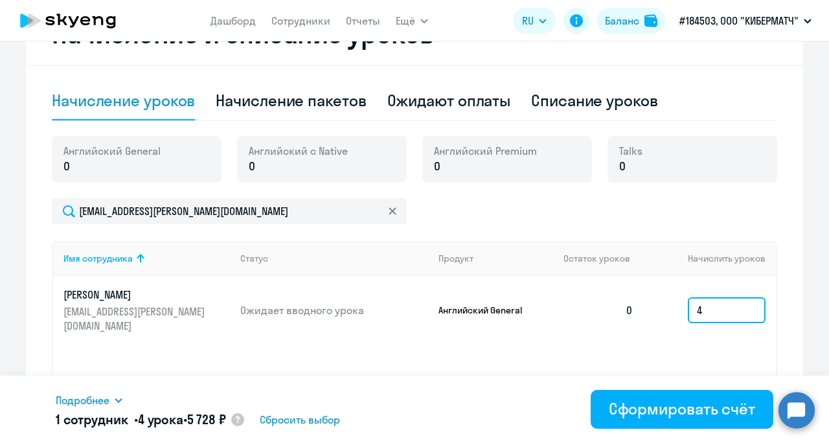
scroll to position [389, 0]
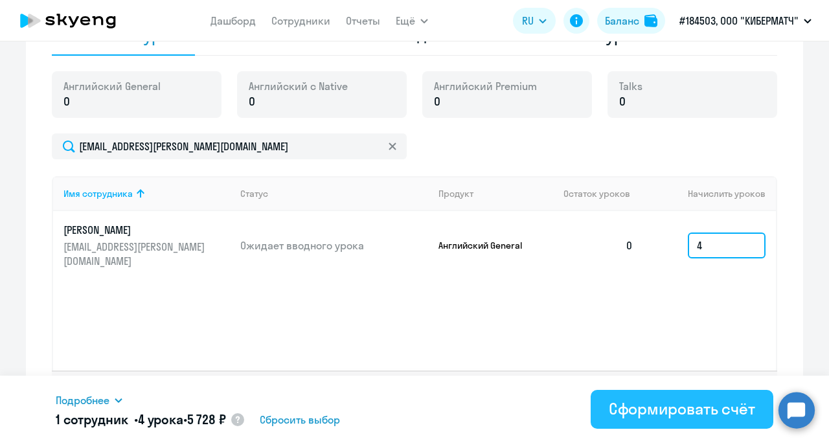
type input "4"
click at [632, 404] on div "Сформировать счёт" at bounding box center [682, 408] width 146 height 21
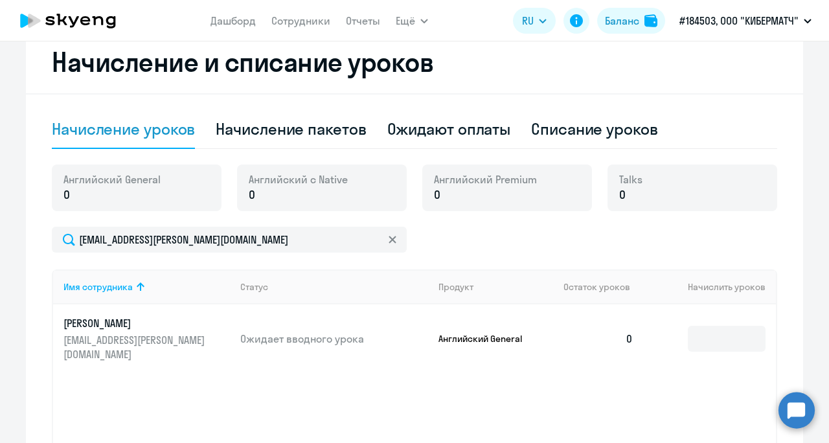
scroll to position [231, 0]
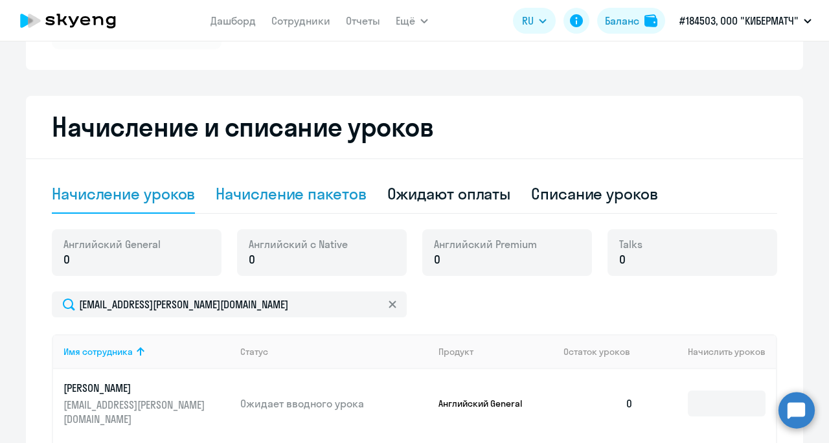
click at [284, 190] on div "Начисление пакетов" at bounding box center [291, 193] width 150 height 21
select select "10"
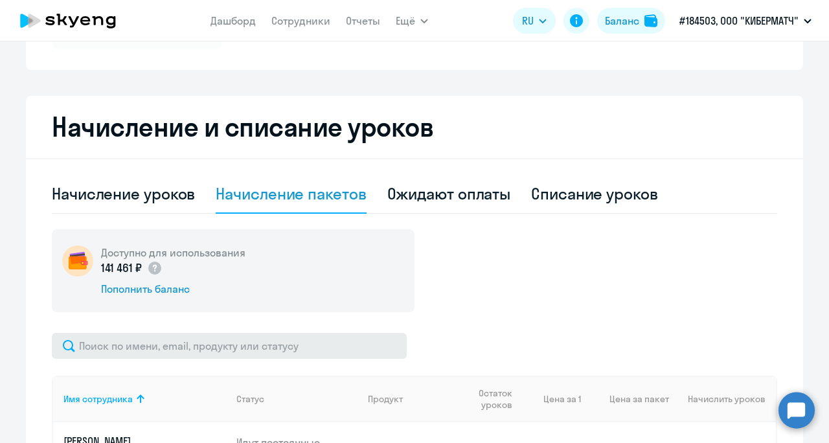
scroll to position [360, 0]
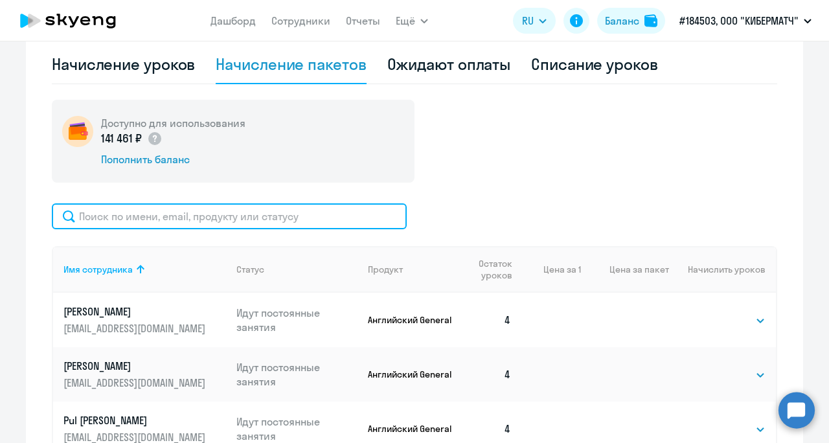
drag, startPoint x: 144, startPoint y: 212, endPoint x: 143, endPoint y: 177, distance: 35.7
click at [144, 213] on input "text" at bounding box center [229, 216] width 355 height 26
type input "черны"
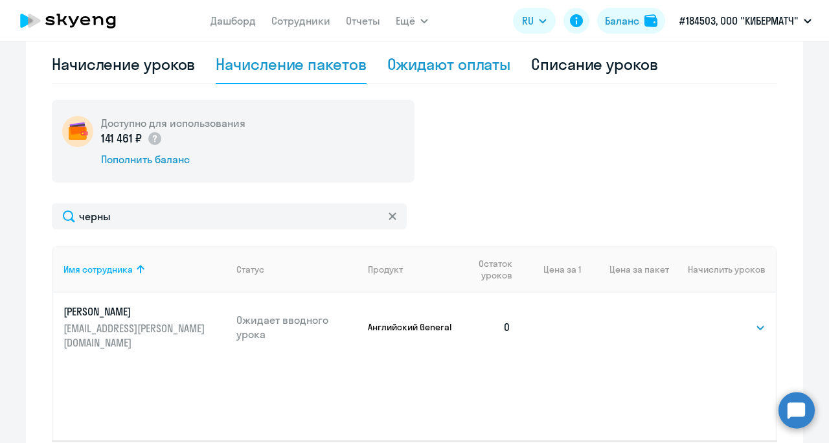
click at [487, 60] on div "Ожидают оплаты" at bounding box center [449, 64] width 124 height 21
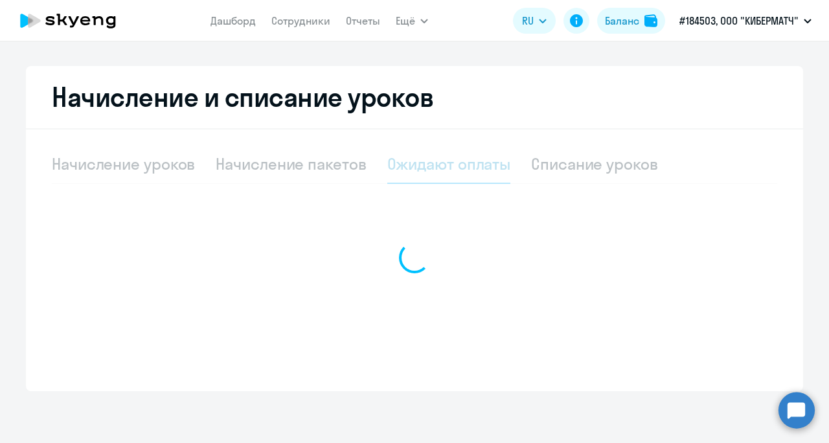
scroll to position [260, 0]
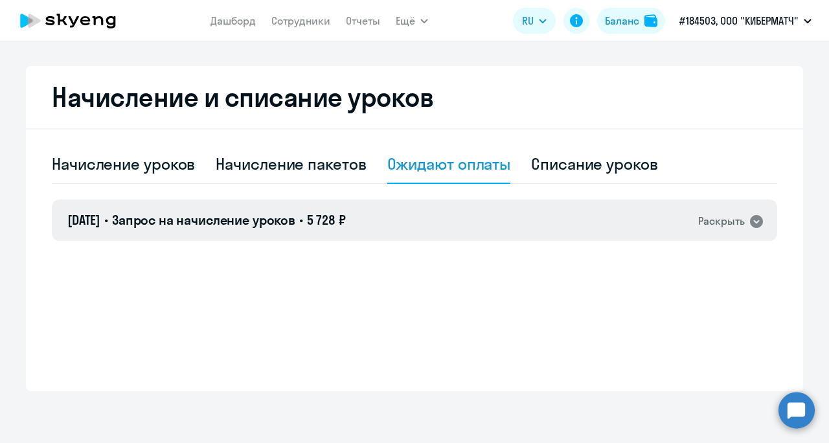
click at [755, 223] on icon at bounding box center [756, 221] width 13 height 13
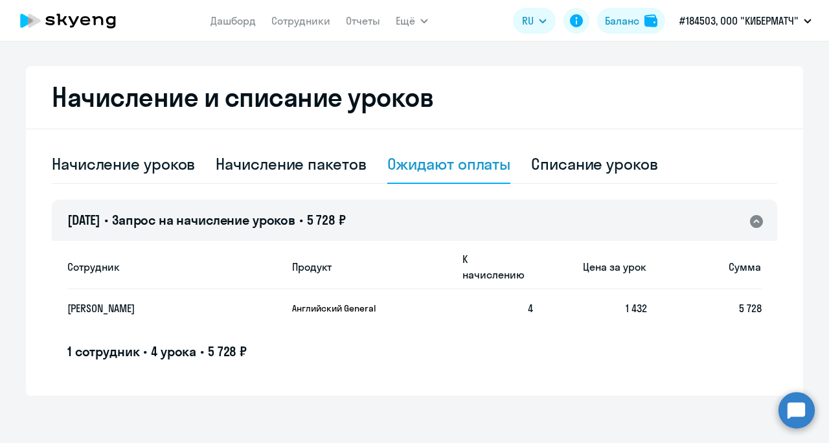
click at [100, 223] on span "[DATE]" at bounding box center [83, 220] width 33 height 16
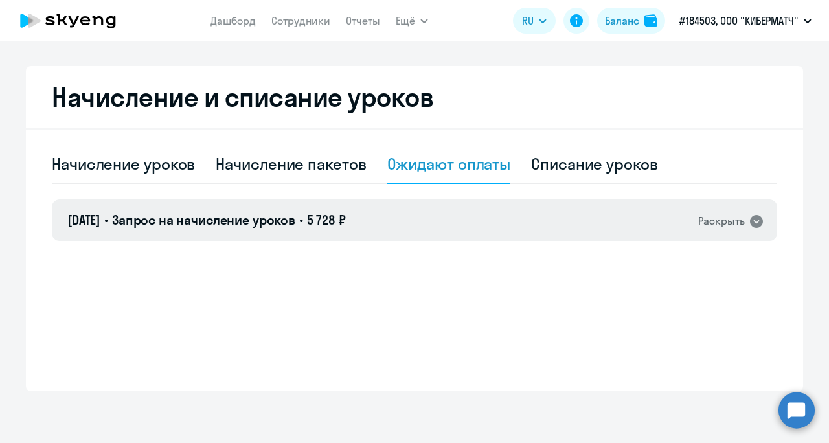
click at [100, 224] on span "[DATE]" at bounding box center [83, 220] width 33 height 16
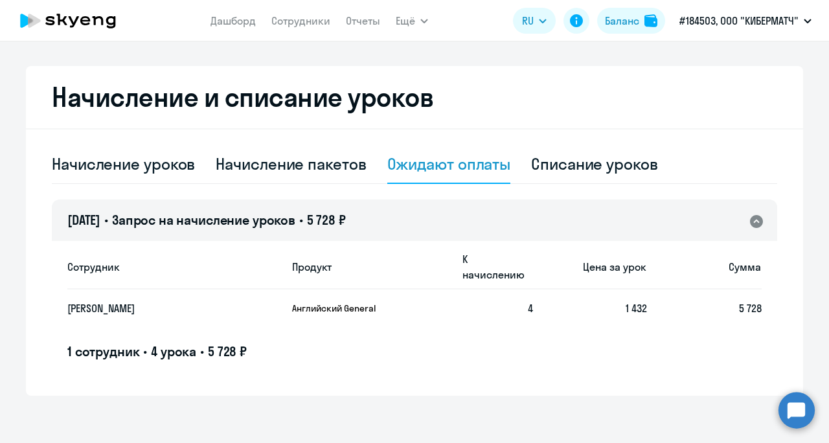
drag, startPoint x: 514, startPoint y: 287, endPoint x: 617, endPoint y: 287, distance: 103.0
click at [518, 290] on td "4" at bounding box center [492, 309] width 81 height 38
click at [639, 302] on span "1 432" at bounding box center [636, 308] width 21 height 13
click at [751, 302] on span "5 728" at bounding box center [750, 308] width 23 height 13
click at [753, 224] on icon at bounding box center [756, 221] width 13 height 13
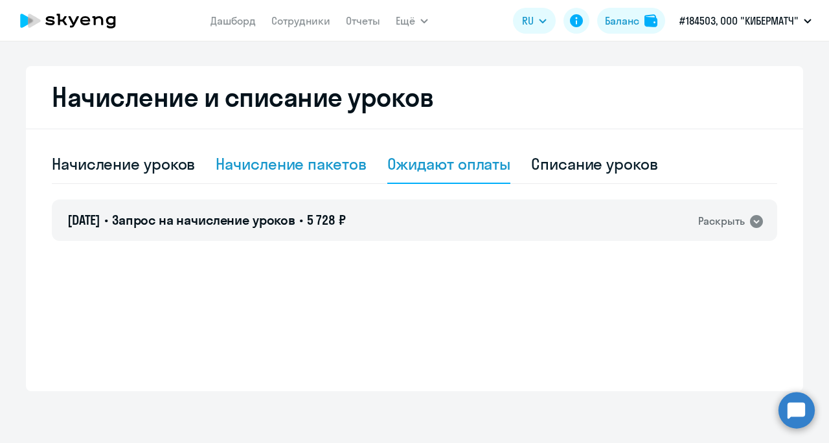
click at [276, 164] on div "Начисление пакетов" at bounding box center [291, 164] width 150 height 21
select select "10"
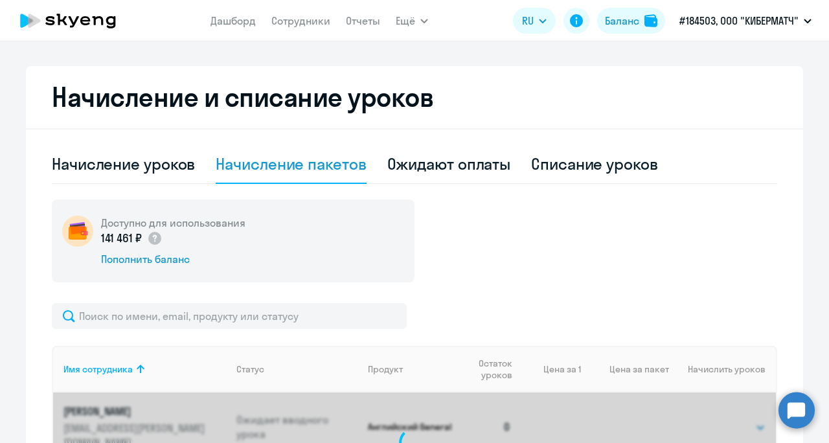
scroll to position [360, 0]
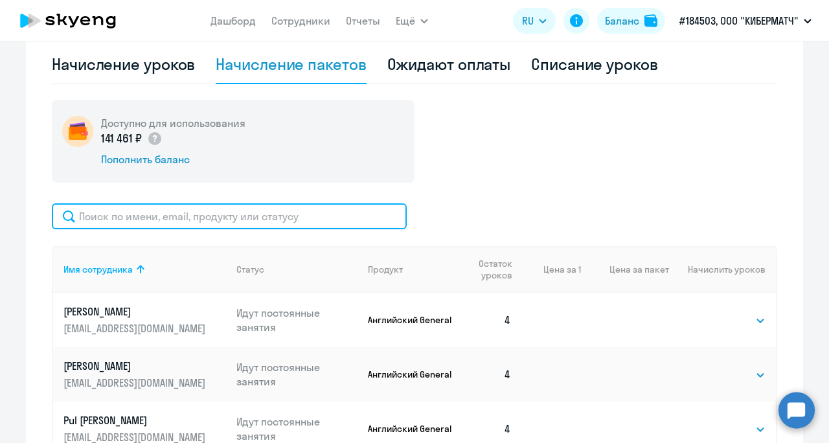
click at [200, 220] on input "text" at bounding box center [229, 216] width 355 height 26
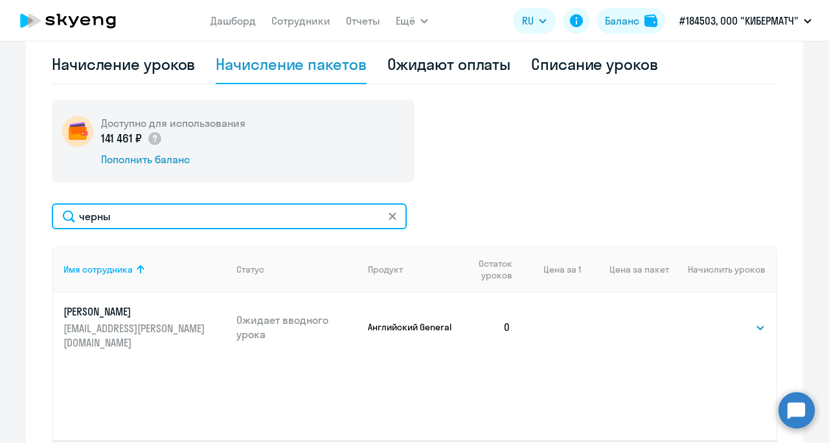
type input "черны"
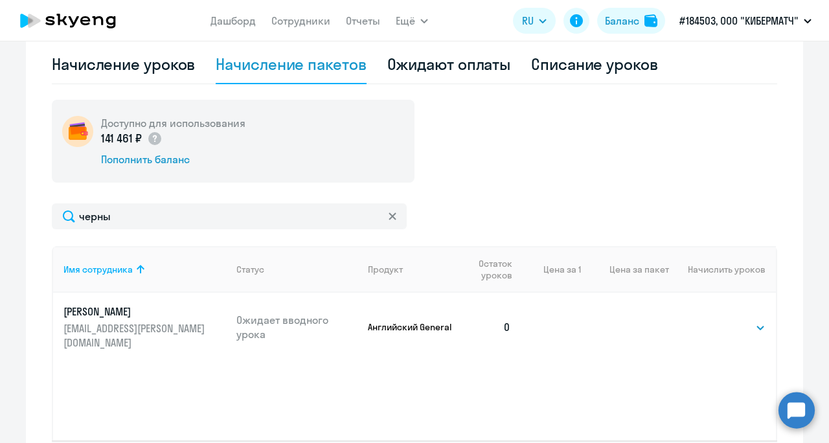
click at [143, 321] on link "Черных Мария [EMAIL_ADDRESS][PERSON_NAME][DOMAIN_NAME]" at bounding box center [144, 326] width 163 height 45
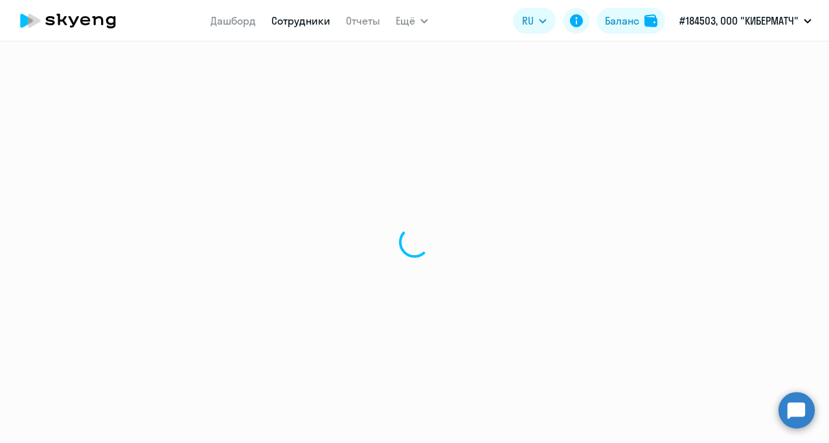
select select "english"
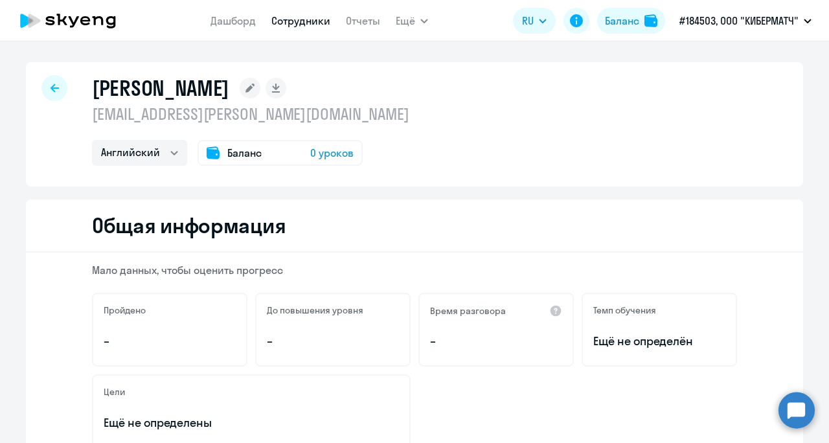
click at [281, 146] on div "Баланс 0 уроков" at bounding box center [280, 153] width 165 height 26
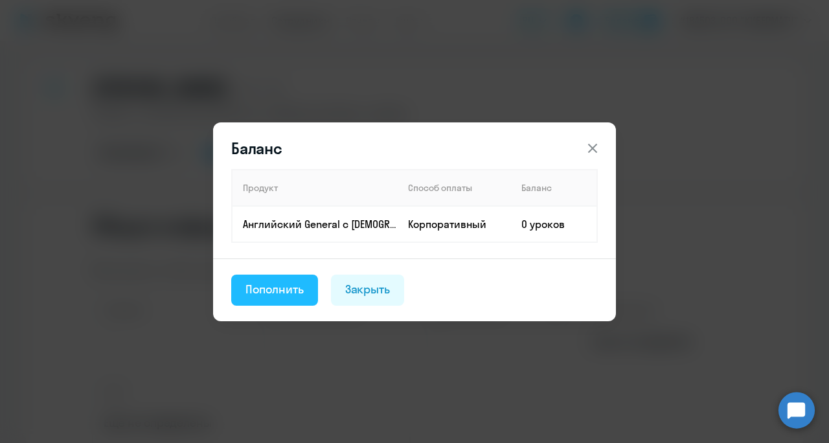
click at [257, 284] on div "Пополнить" at bounding box center [275, 289] width 58 height 17
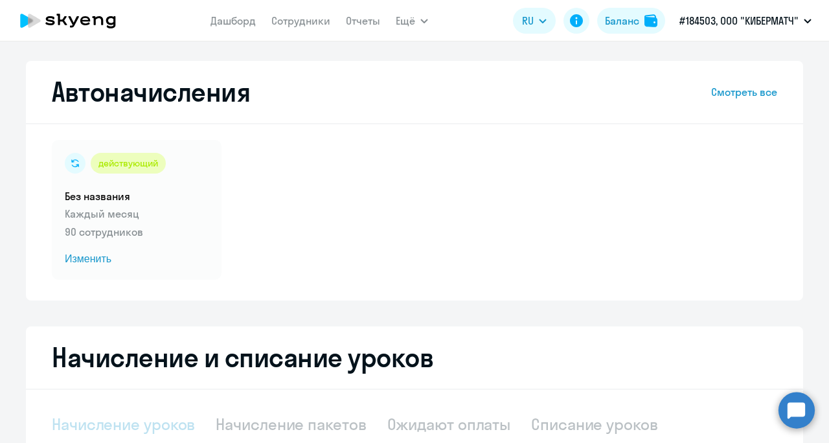
select select "10"
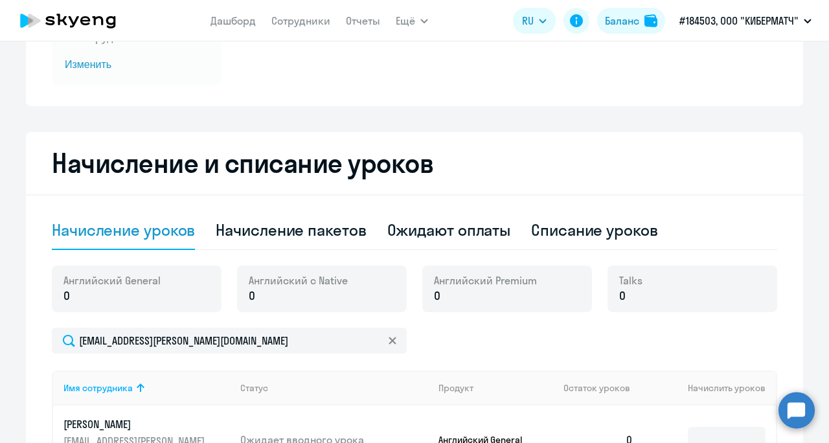
scroll to position [425, 0]
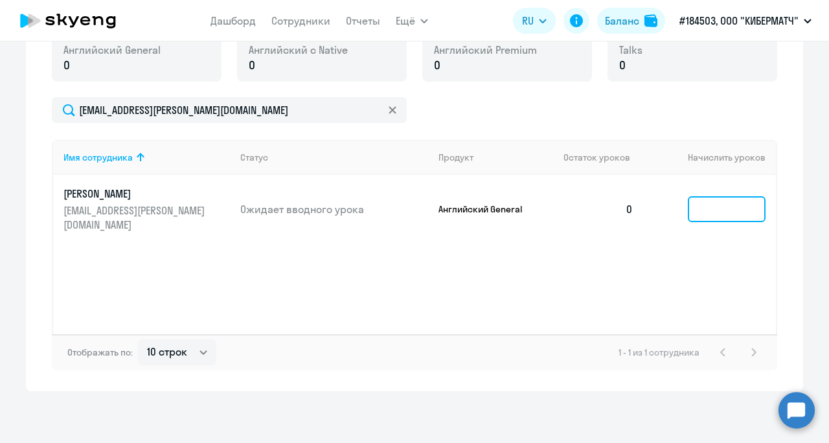
click at [751, 205] on input at bounding box center [727, 209] width 78 height 26
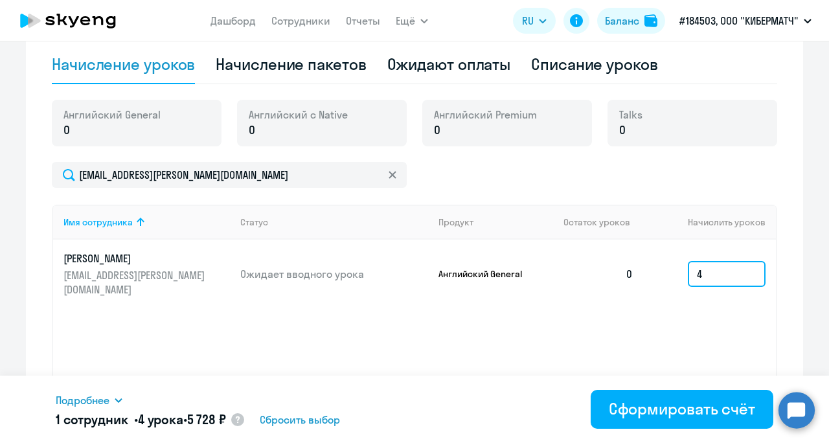
scroll to position [231, 0]
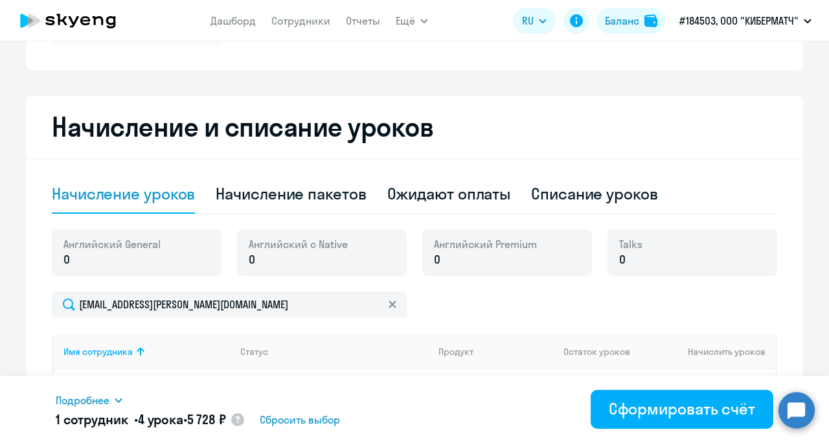
type input "4"
click at [310, 18] on link "Сотрудники" at bounding box center [300, 20] width 59 height 13
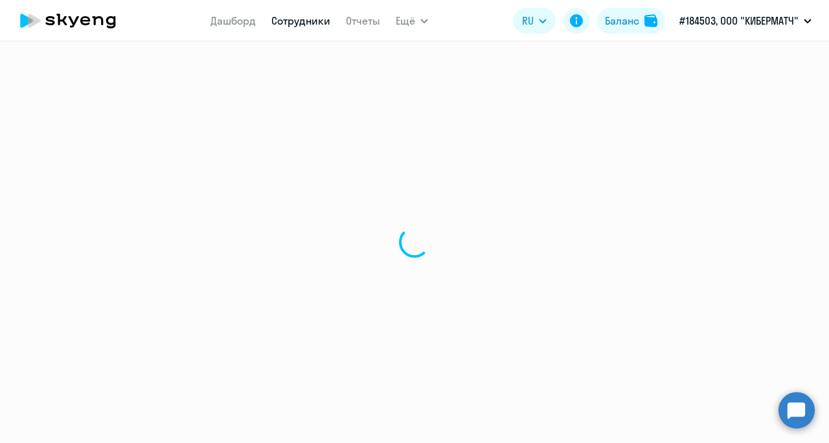
select select "30"
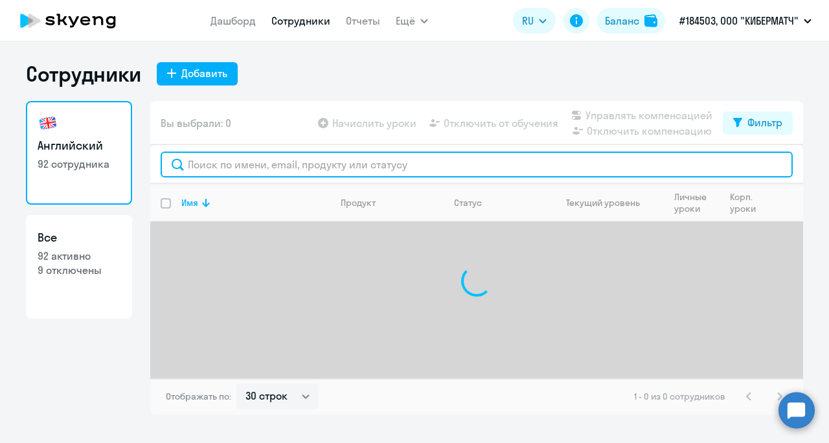
click at [364, 164] on input "text" at bounding box center [477, 165] width 632 height 26
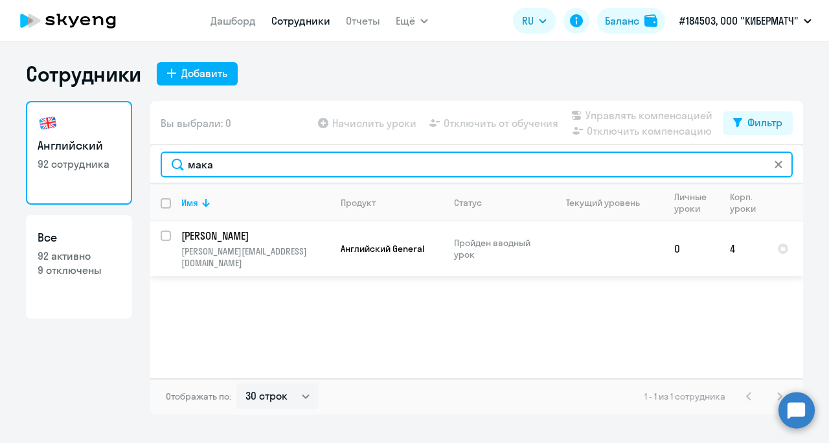
type input "мака"
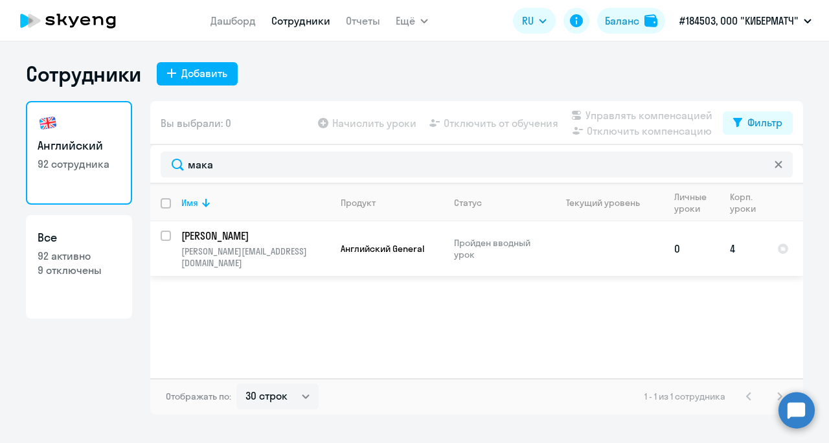
click at [168, 235] on input "select row 42935156" at bounding box center [174, 244] width 26 height 26
checkbox input "true"
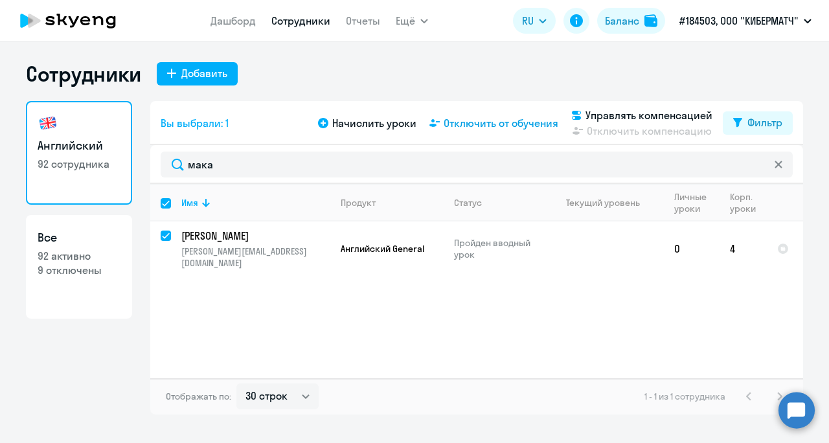
click at [519, 127] on span "Отключить от обучения" at bounding box center [501, 123] width 115 height 16
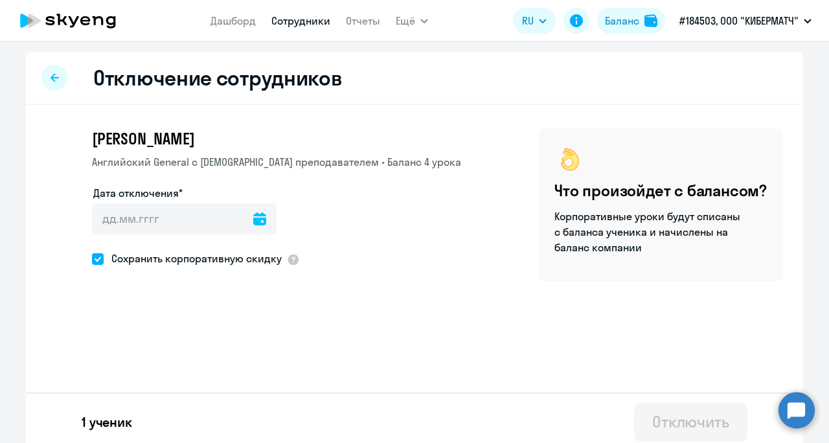
click at [253, 220] on icon at bounding box center [259, 218] width 13 height 13
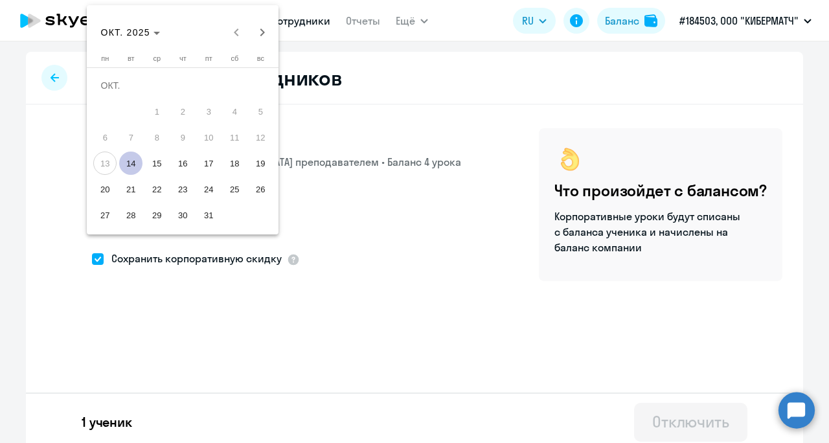
click at [133, 170] on span "14" at bounding box center [130, 163] width 23 height 23
type input "[DATE]"
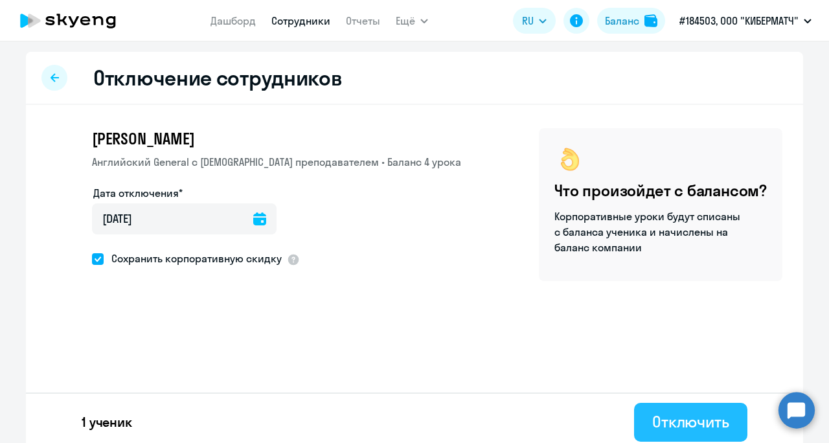
click at [693, 424] on div "Отключить" at bounding box center [690, 421] width 77 height 21
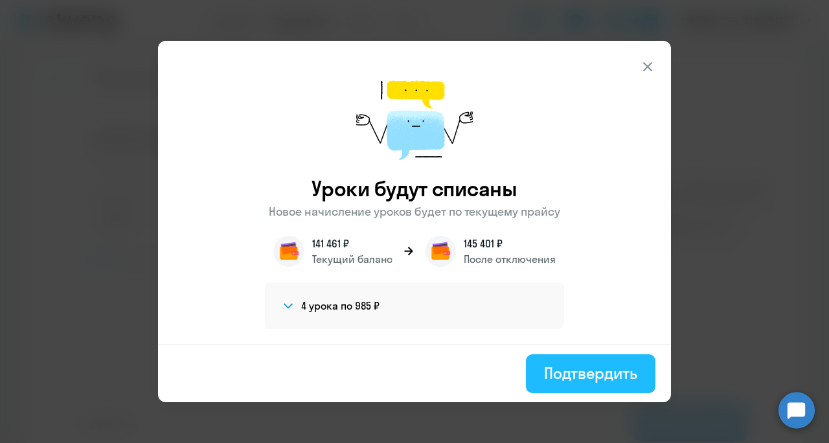
click at [561, 371] on div "Подтвердить" at bounding box center [590, 373] width 93 height 21
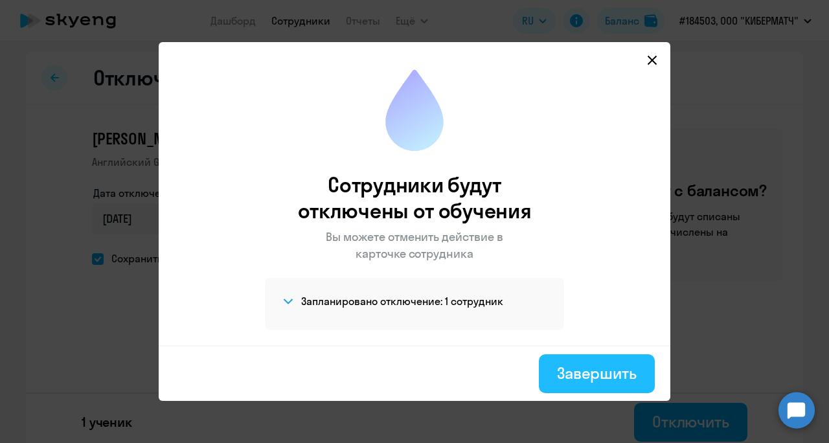
click at [593, 369] on div "Завершить" at bounding box center [597, 373] width 80 height 21
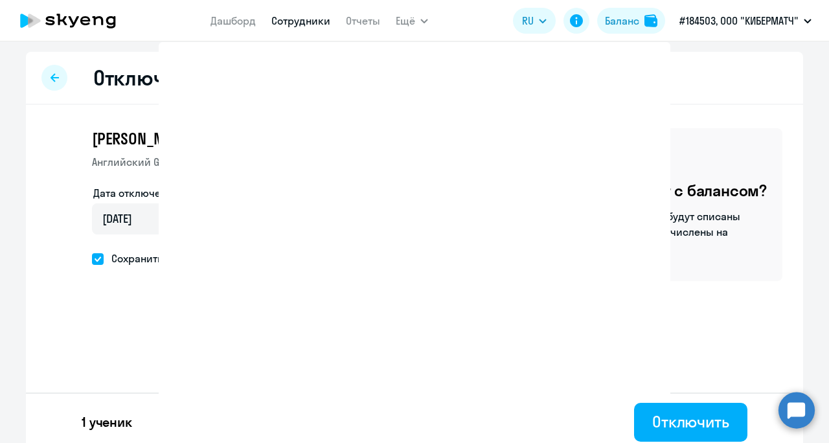
select select "30"
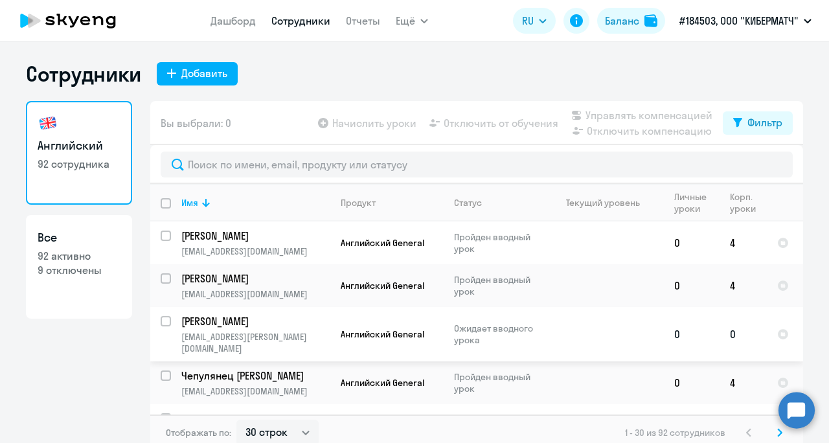
click at [161, 322] on input "select row 43024388" at bounding box center [174, 329] width 26 height 26
checkbox input "true"
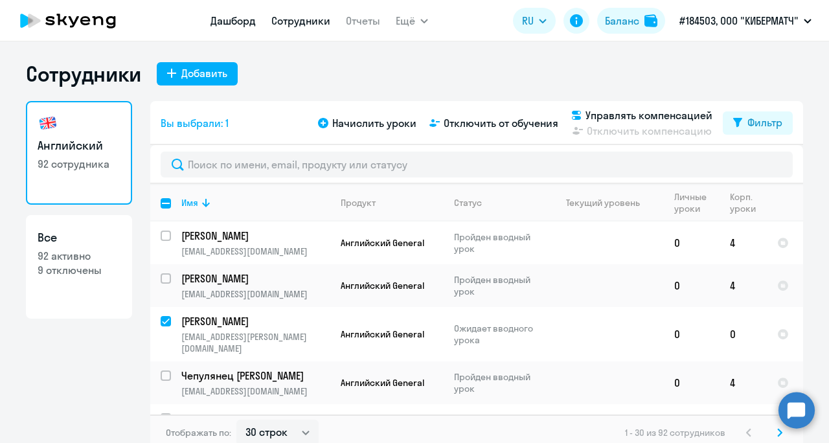
click at [229, 23] on link "Дашборд" at bounding box center [233, 20] width 45 height 13
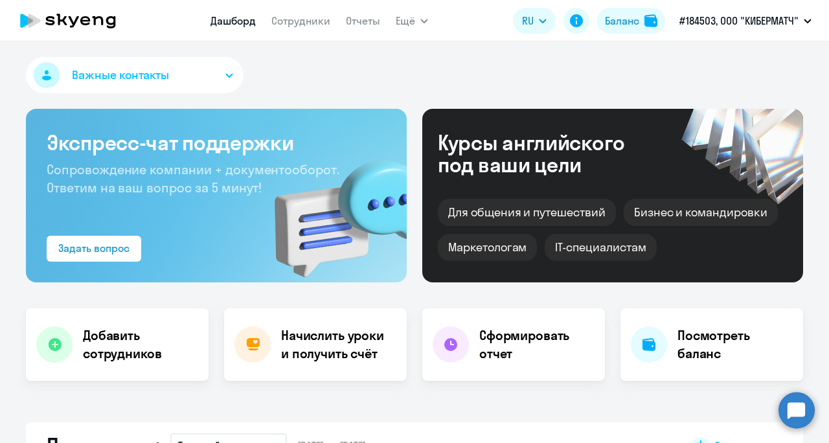
select select "30"
click at [307, 19] on link "Сотрудники" at bounding box center [300, 20] width 59 height 13
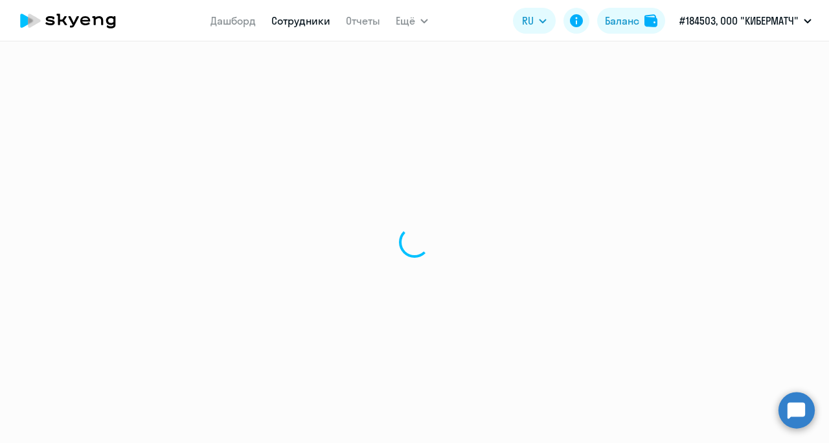
select select "30"
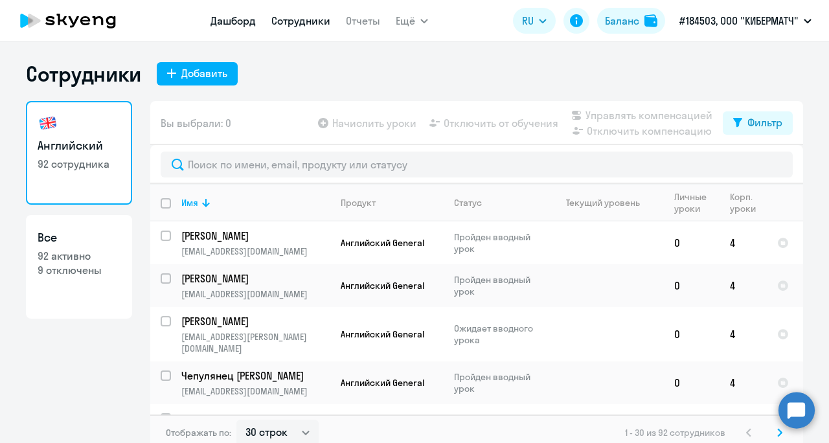
click at [222, 14] on link "Дашборд" at bounding box center [233, 20] width 45 height 13
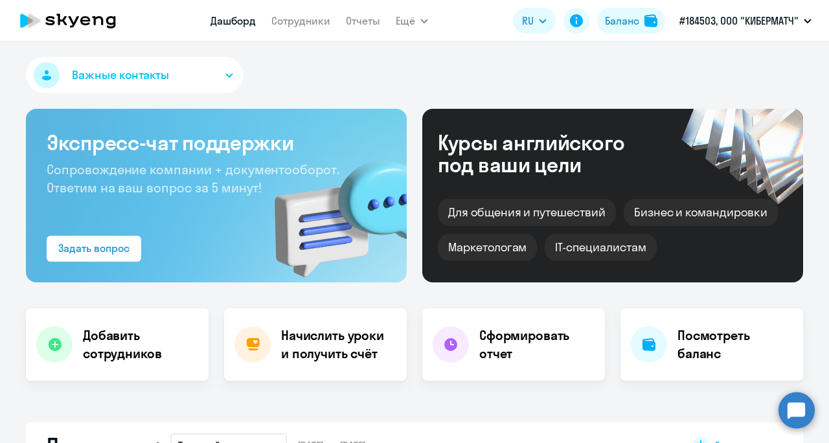
scroll to position [194, 0]
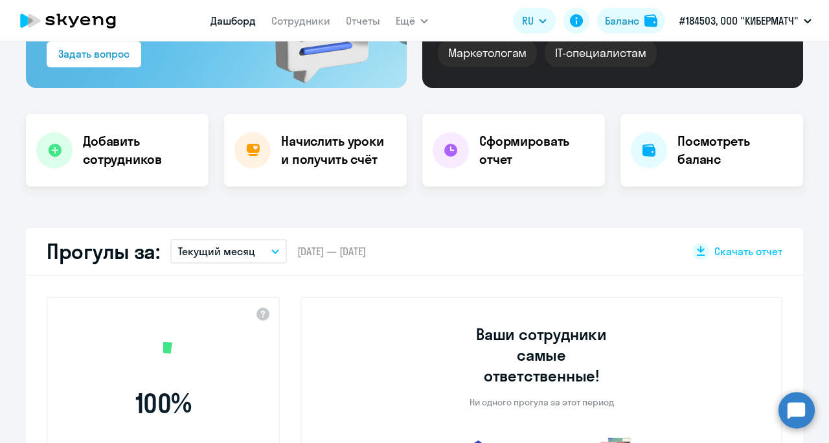
select select "30"
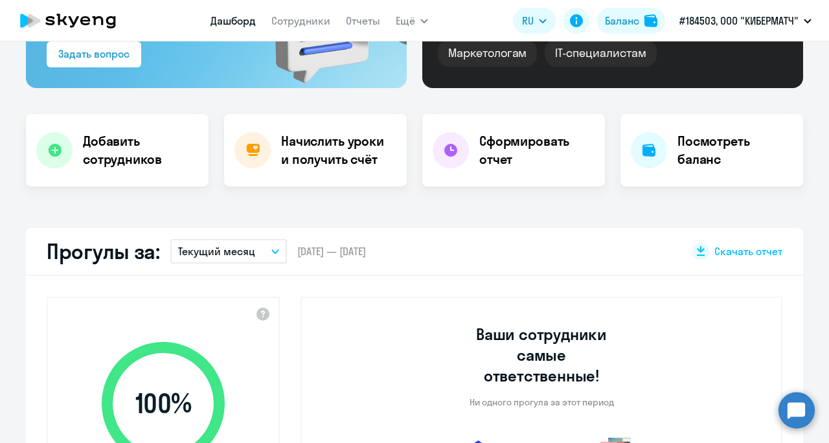
scroll to position [65, 0]
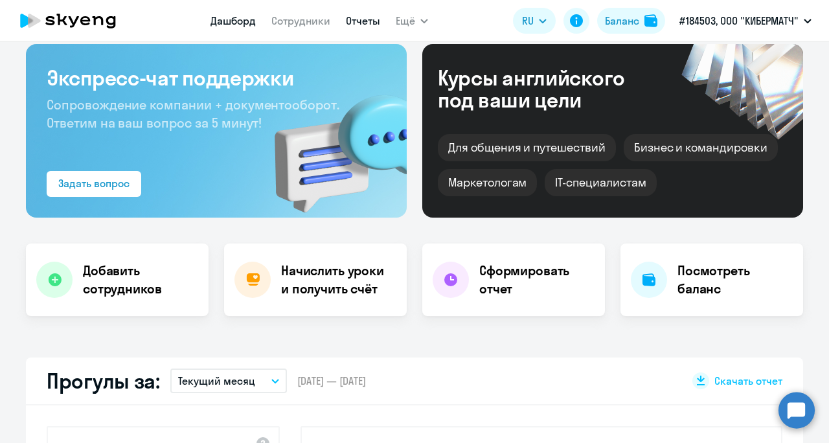
click at [360, 22] on link "Отчеты" at bounding box center [363, 20] width 34 height 13
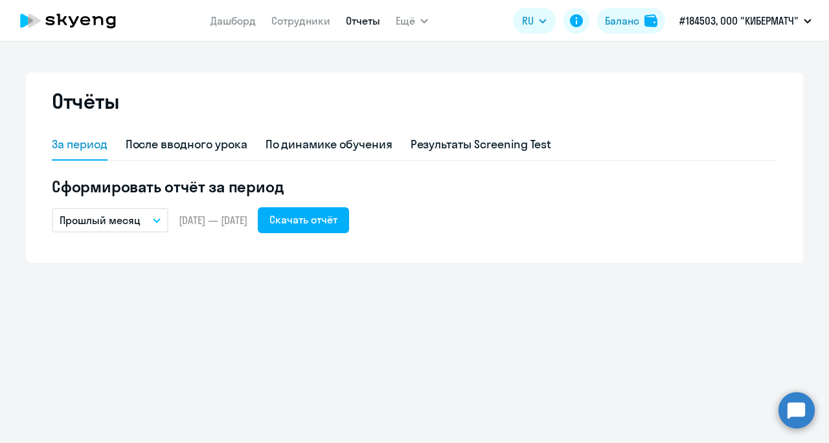
click at [310, 8] on nav "Дашборд Сотрудники Отчеты" at bounding box center [296, 21] width 170 height 26
click at [307, 20] on link "Сотрудники" at bounding box center [300, 20] width 59 height 13
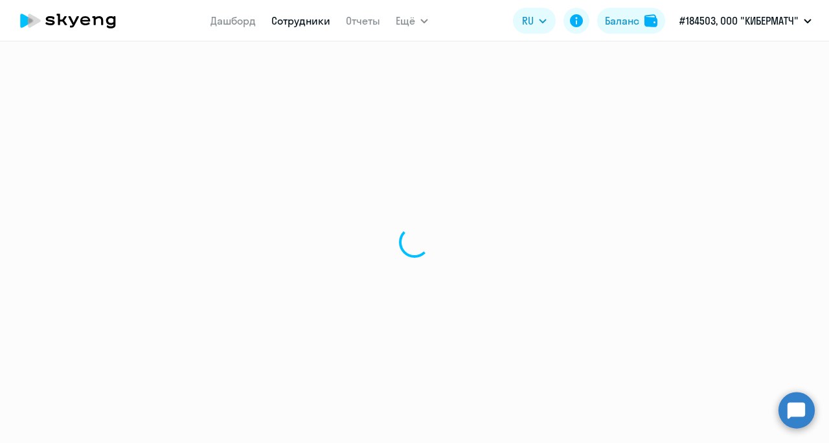
select select "30"
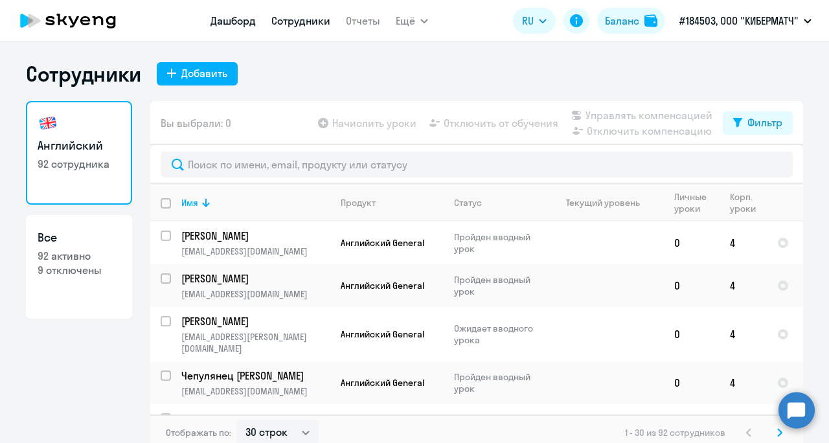
click at [238, 21] on link "Дашборд" at bounding box center [233, 20] width 45 height 13
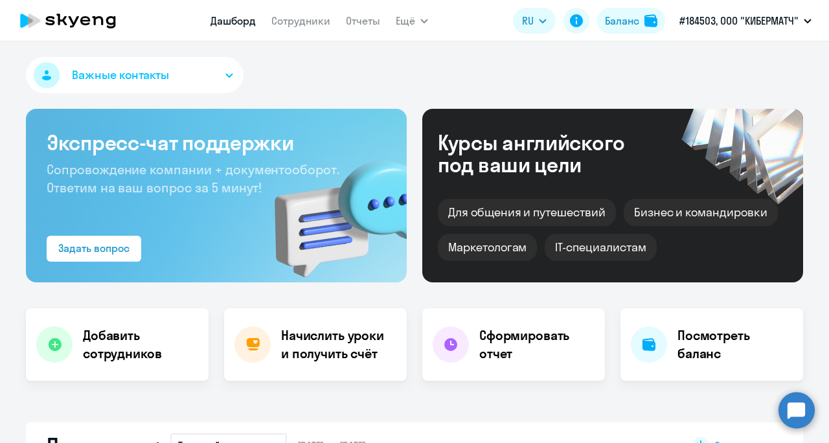
select select "30"
click at [338, 355] on h4 "Начислить уроки и получить счёт" at bounding box center [337, 345] width 113 height 36
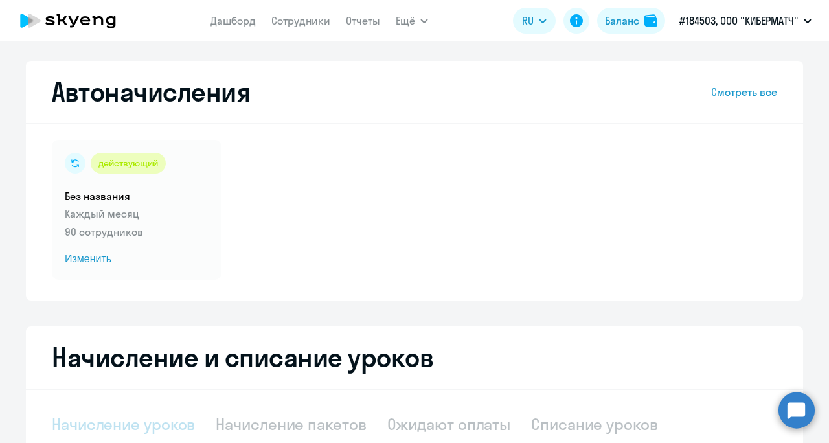
select select "10"
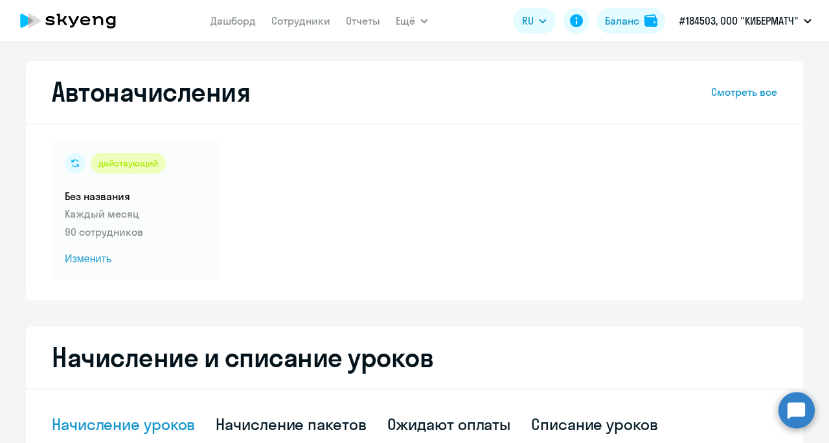
scroll to position [130, 0]
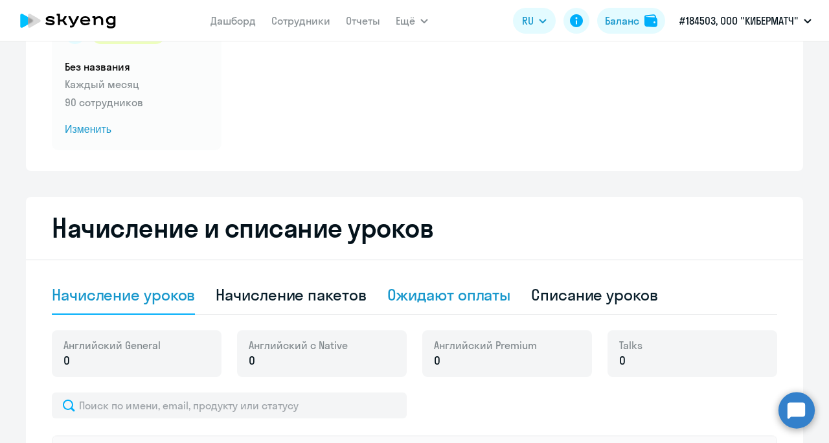
click at [434, 301] on div "Ожидают оплаты" at bounding box center [449, 294] width 124 height 21
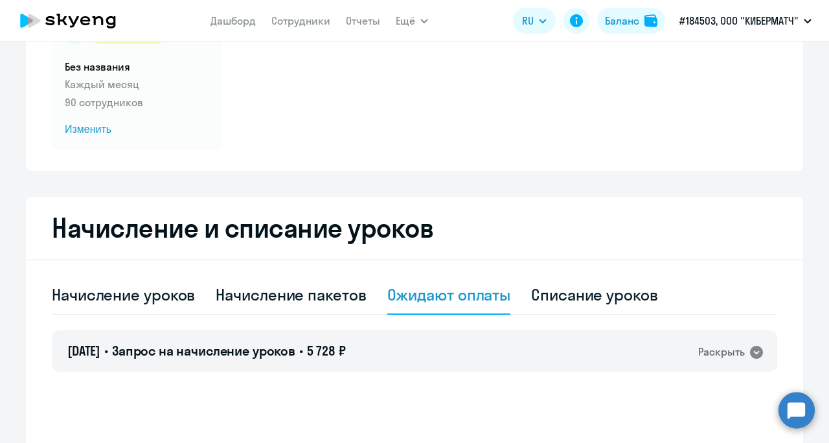
scroll to position [259, 0]
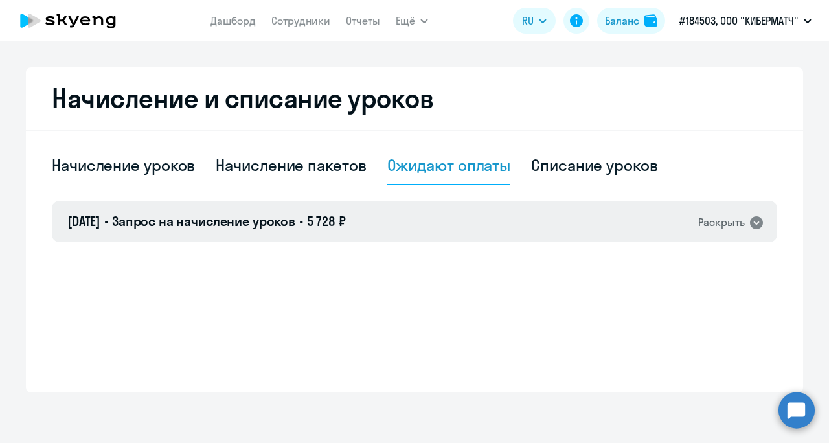
click at [403, 225] on div "[DATE] • Запрос на начисление уроков • 5 728 ₽ Раскрыть" at bounding box center [415, 221] width 726 height 41
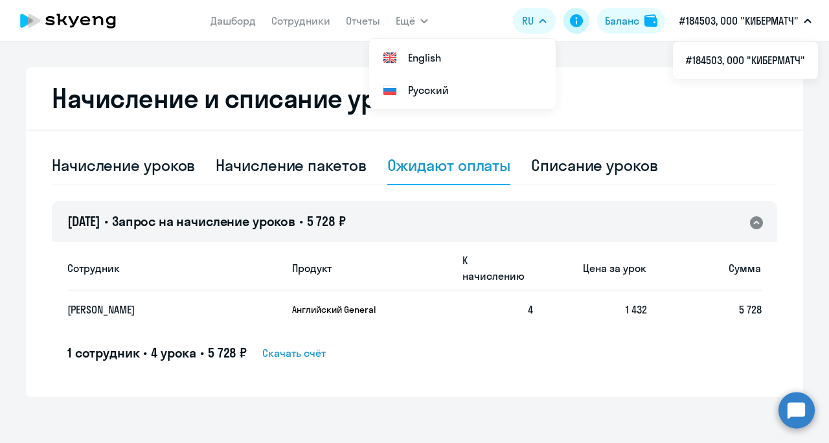
click at [571, 25] on icon at bounding box center [576, 20] width 13 height 13
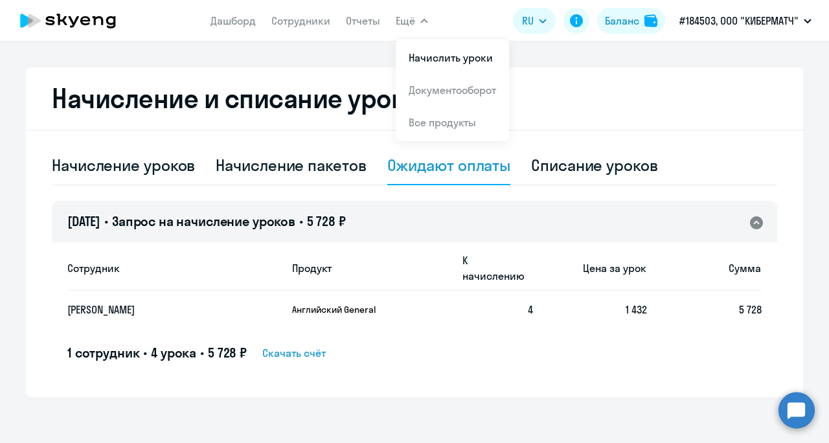
click at [807, 409] on circle at bounding box center [797, 410] width 36 height 36
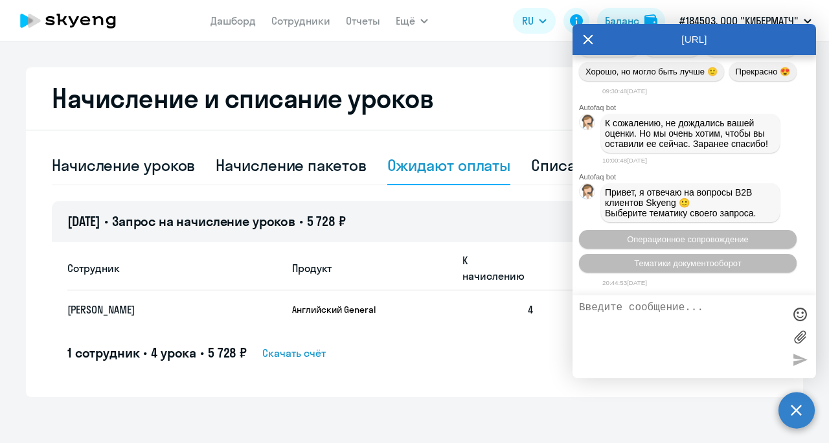
scroll to position [0, 0]
type textarea "Здравствуйте, мне необходимо удалить счет на сотрудника [PERSON_NAME]"
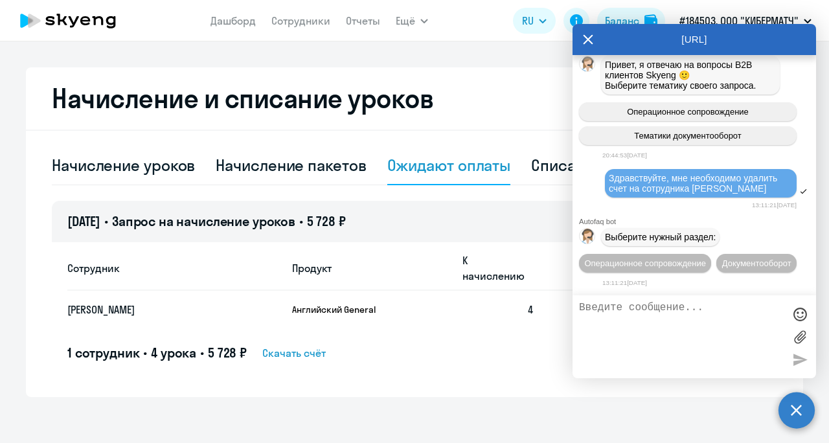
scroll to position [1234, 0]
click at [658, 258] on span "Операционное сопровождение" at bounding box center [645, 263] width 122 height 10
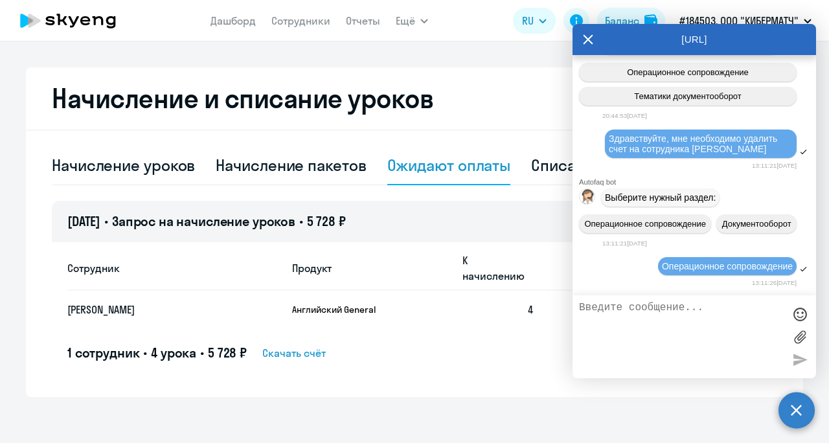
scroll to position [1353, 0]
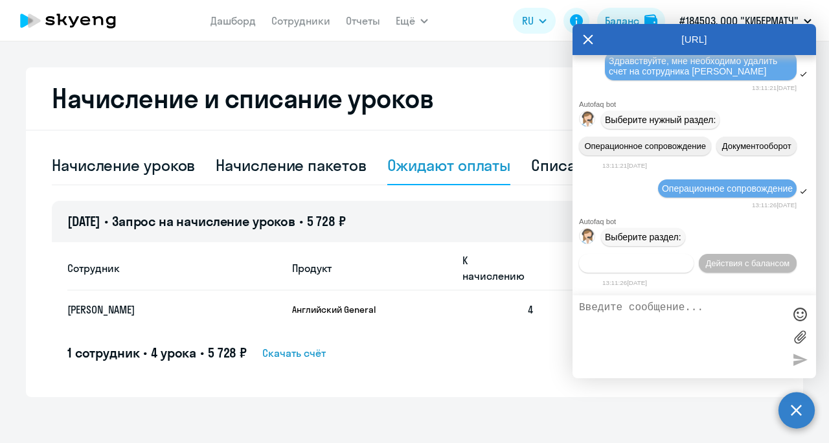
click at [667, 266] on span "Действия по сотрудникам" at bounding box center [636, 263] width 100 height 10
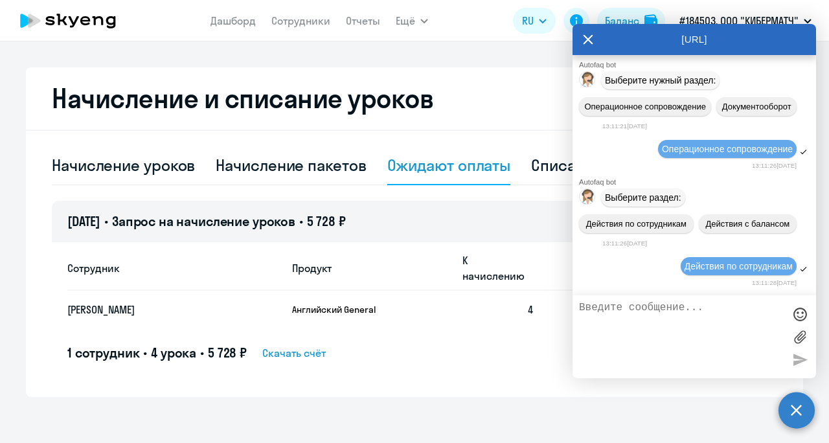
scroll to position [1546, 0]
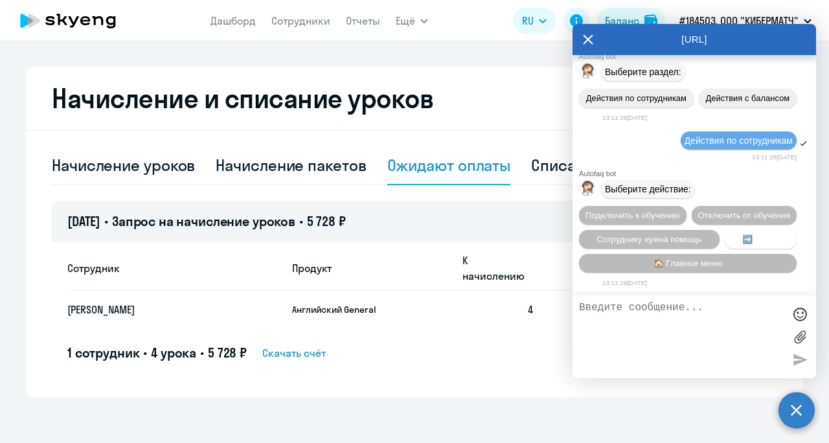
click at [751, 235] on span "➡️ Назад" at bounding box center [760, 240] width 37 height 10
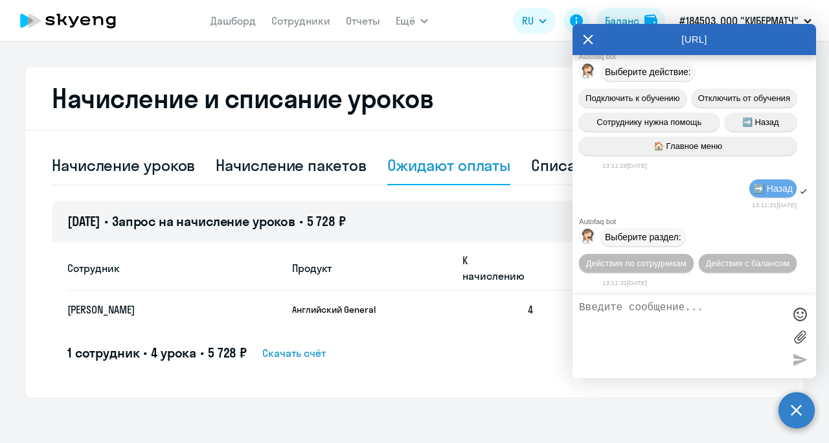
scroll to position [1667, 0]
click at [770, 186] on span "➡️ Назад" at bounding box center [773, 188] width 40 height 10
click at [745, 271] on button "Действия с балансом" at bounding box center [748, 263] width 98 height 19
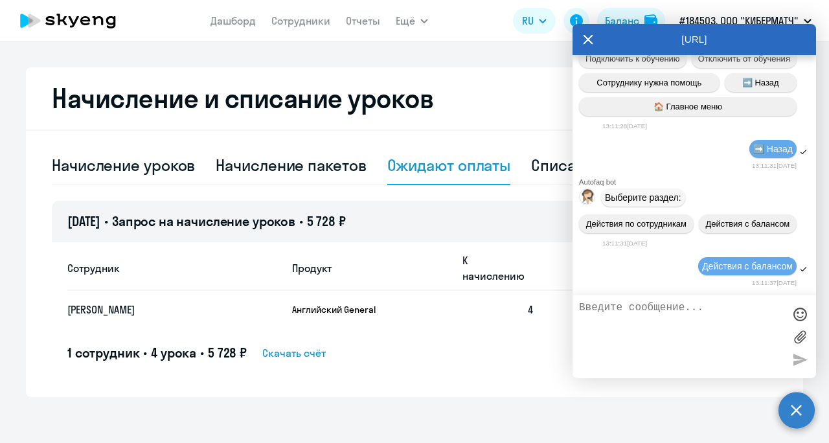
scroll to position [1811, 0]
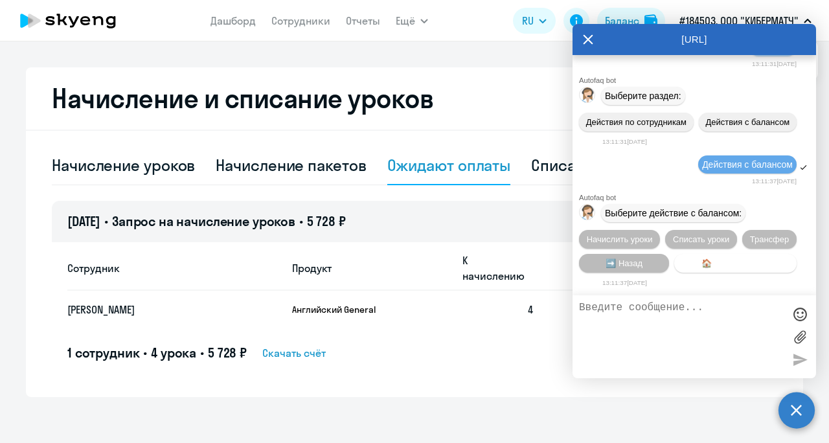
click at [726, 262] on span "🏠 Главное меню" at bounding box center [736, 263] width 69 height 10
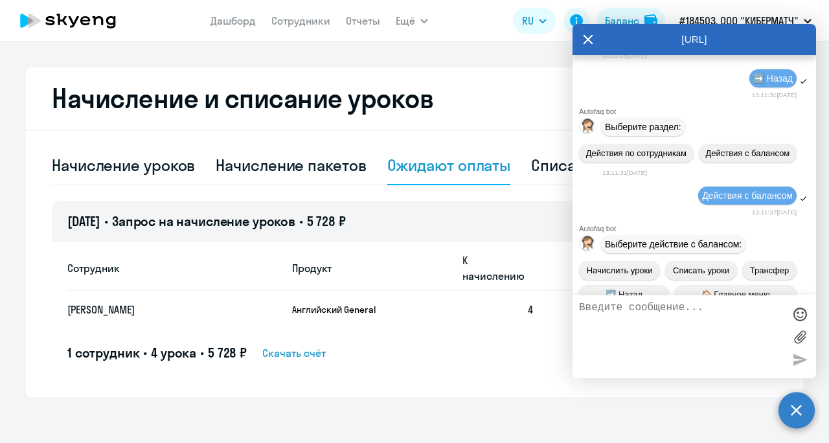
scroll to position [1932, 0]
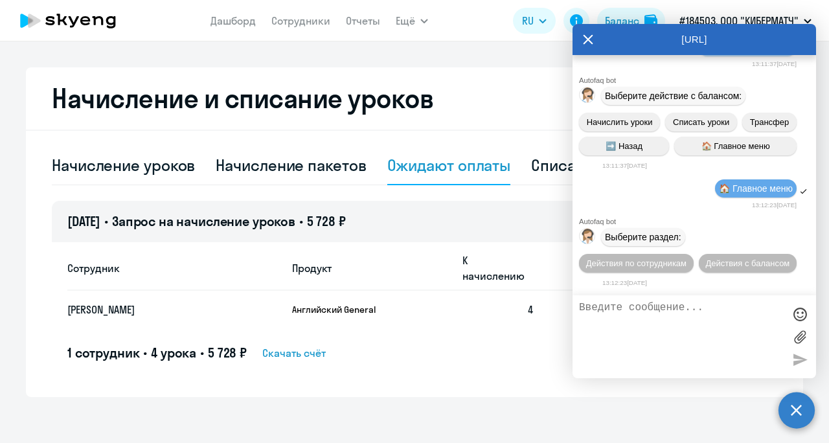
click at [732, 309] on textarea at bounding box center [681, 337] width 205 height 70
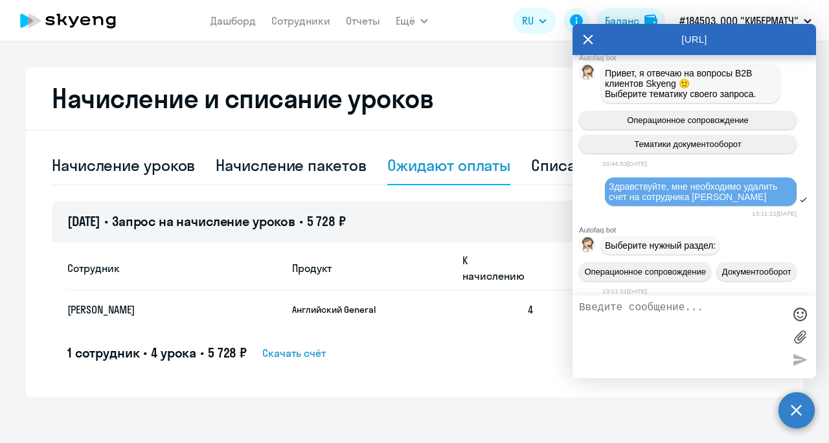
scroll to position [1154, 0]
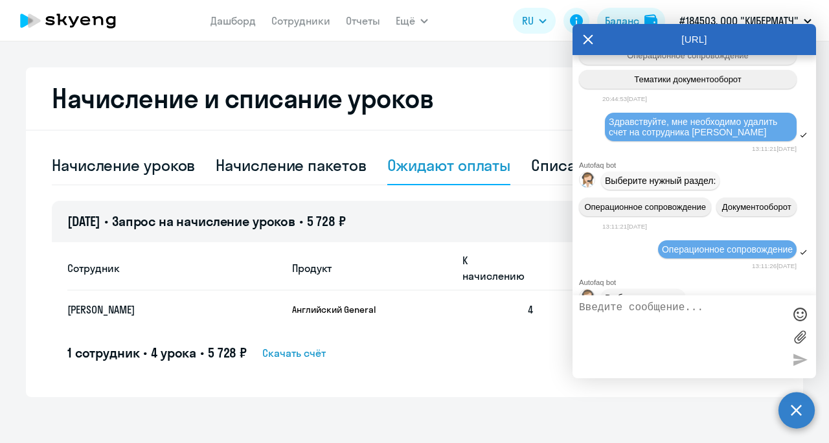
drag, startPoint x: 758, startPoint y: 244, endPoint x: 606, endPoint y: 228, distance: 153.1
click at [606, 141] on div "Здравствуйте, мне необходимо удалить счет на сотрудника [PERSON_NAME]" at bounding box center [701, 127] width 192 height 29
copy span "Здравствуйте, мне необходимо удалить счет на сотрудника [PERSON_NAME]"
click at [628, 310] on textarea at bounding box center [681, 337] width 205 height 70
paste textarea "Здравствуйте, мне необходимо удалить счет на сотрудника [PERSON_NAME]"
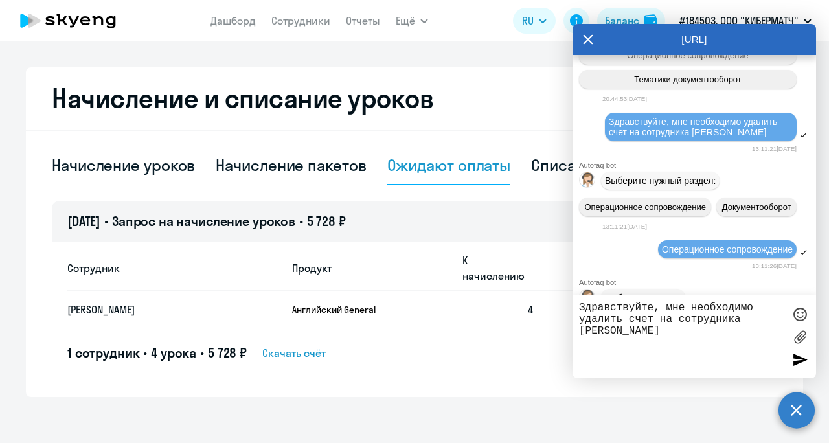
type textarea "Здравствуйте, мне необходимо удалить счет на сотрудника [PERSON_NAME]"
click at [796, 361] on div at bounding box center [799, 359] width 19 height 19
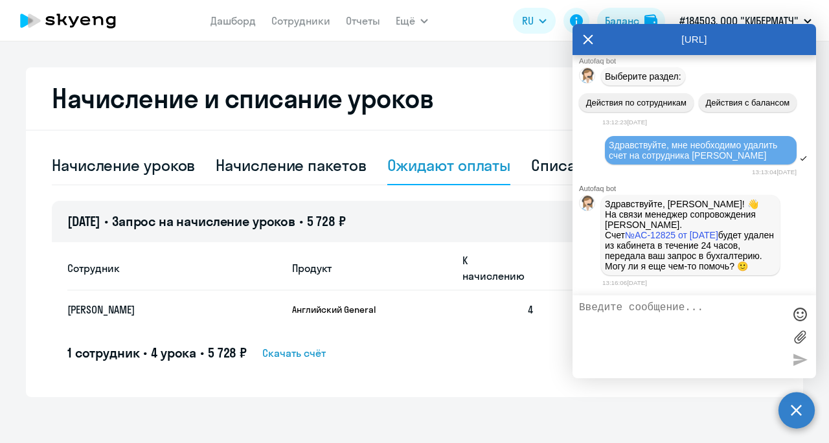
scroll to position [2111, 0]
click at [657, 346] on textarea at bounding box center [681, 337] width 205 height 70
type textarea "Спасибо."
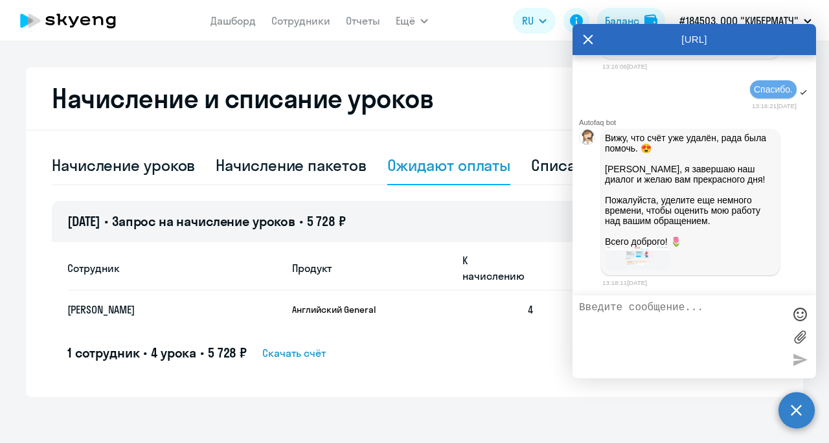
scroll to position [2523, 0]
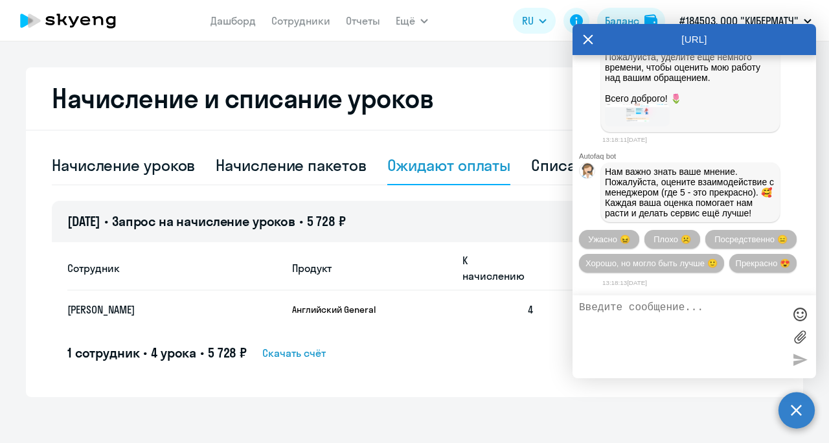
click at [657, 346] on textarea at bounding box center [681, 337] width 205 height 70
